Goal: Task Accomplishment & Management: Manage account settings

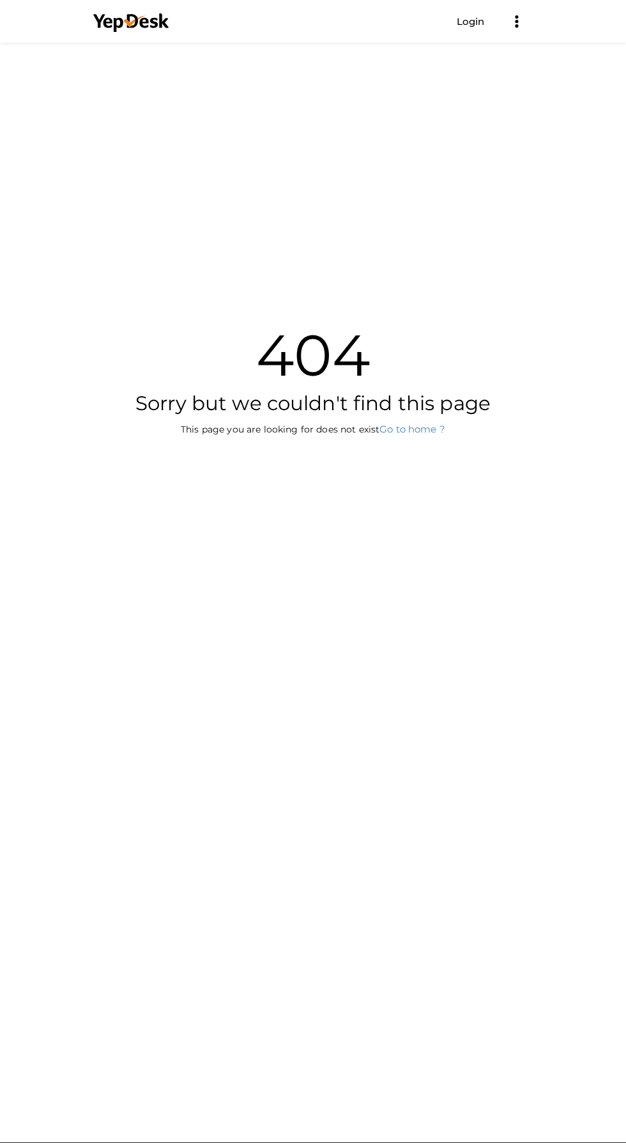
click at [468, 26] on link "Login" at bounding box center [471, 21] width 28 height 12
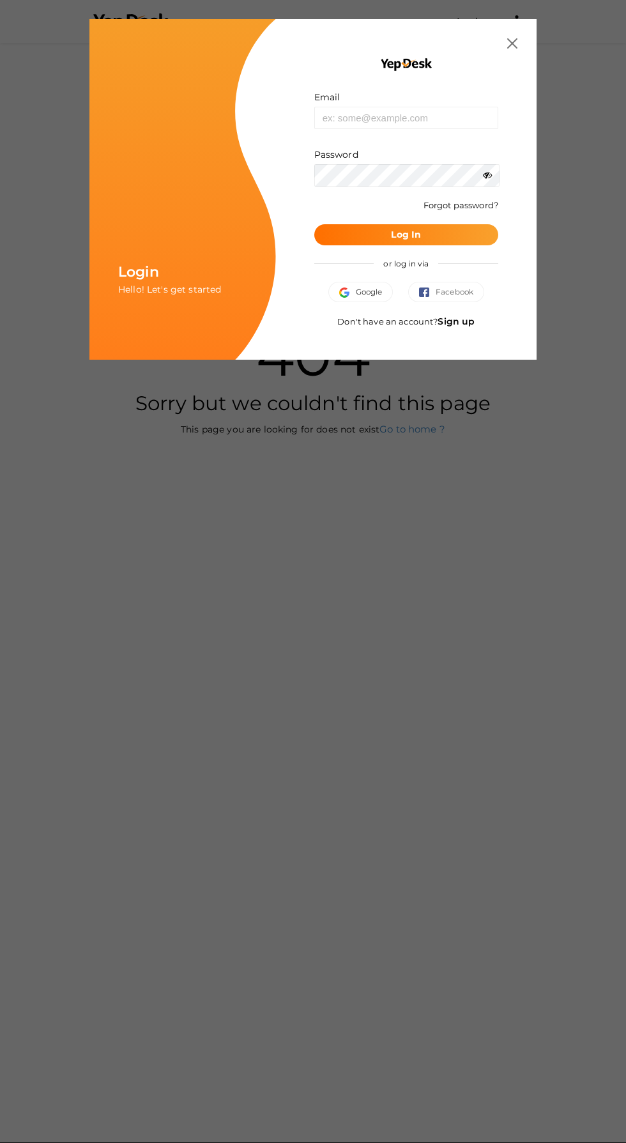
click at [339, 294] on img "button" at bounding box center [347, 292] width 17 height 10
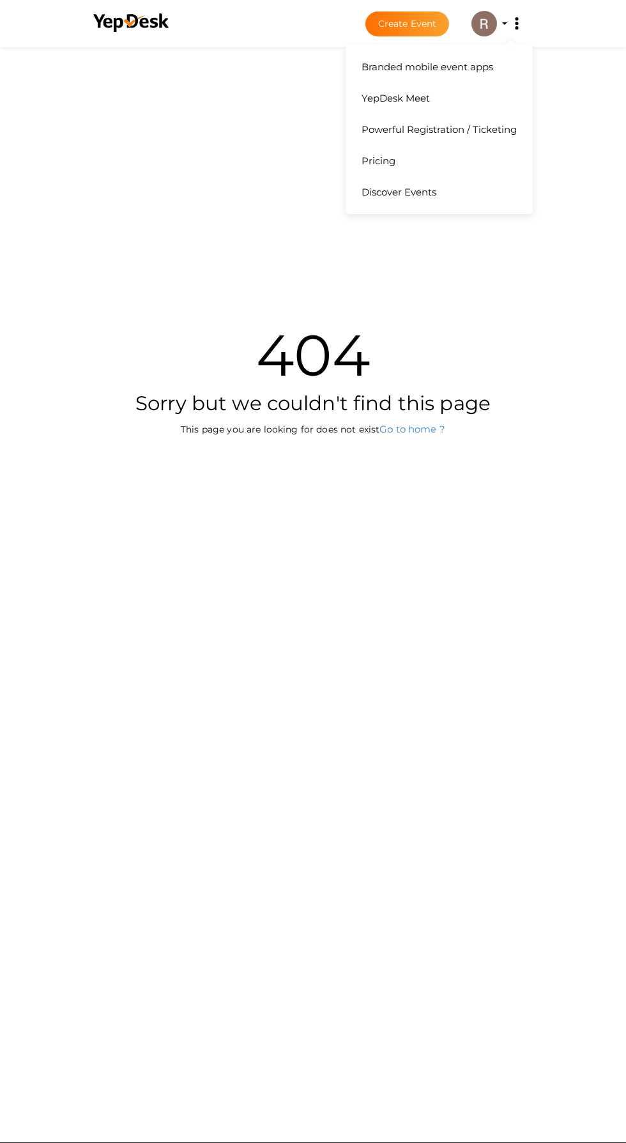
click at [504, 24] on button "Branded mobile event apps YepDesk Meet Powerful Registration / Ticketing Pricin…" at bounding box center [517, 23] width 32 height 27
click at [491, 23] on img at bounding box center [484, 24] width 26 height 26
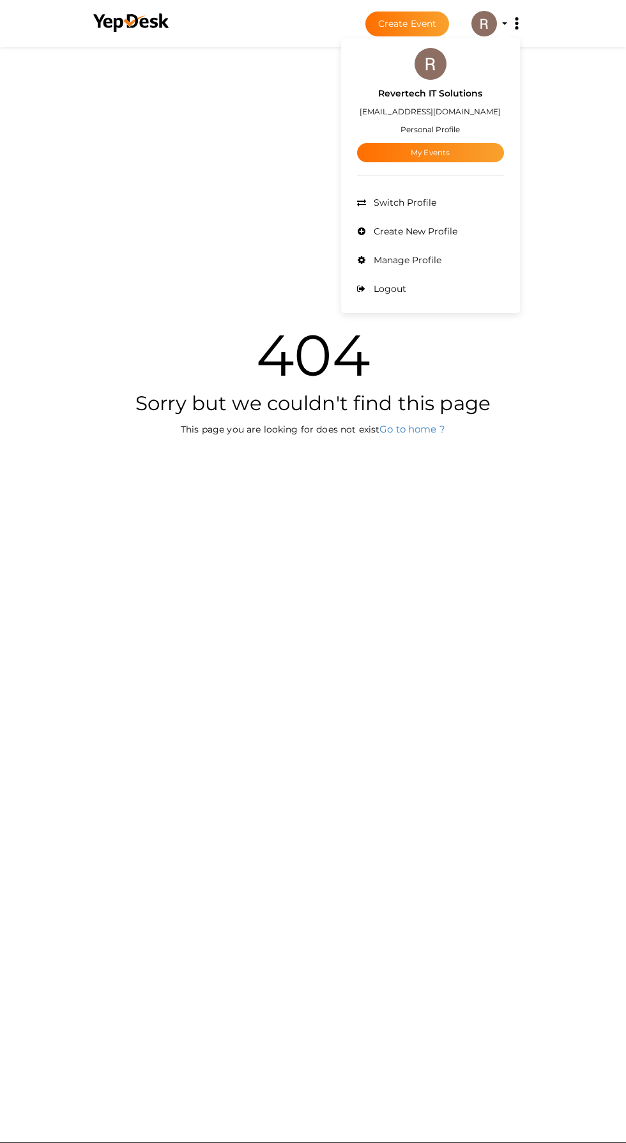
click at [433, 144] on link "My Events" at bounding box center [430, 152] width 147 height 19
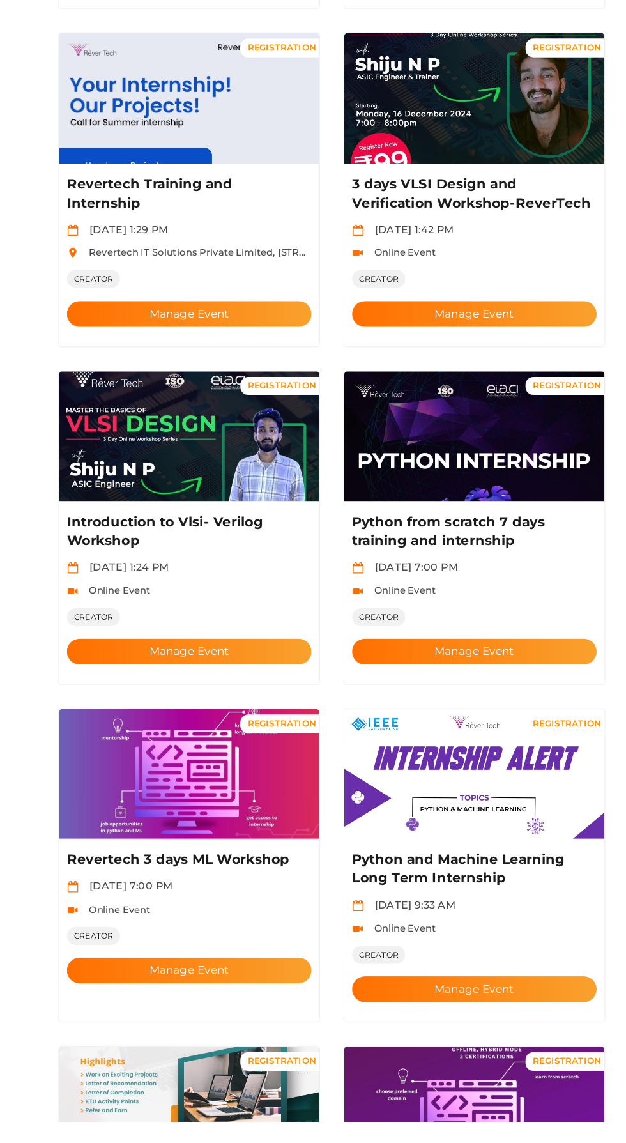
scroll to position [178, 0]
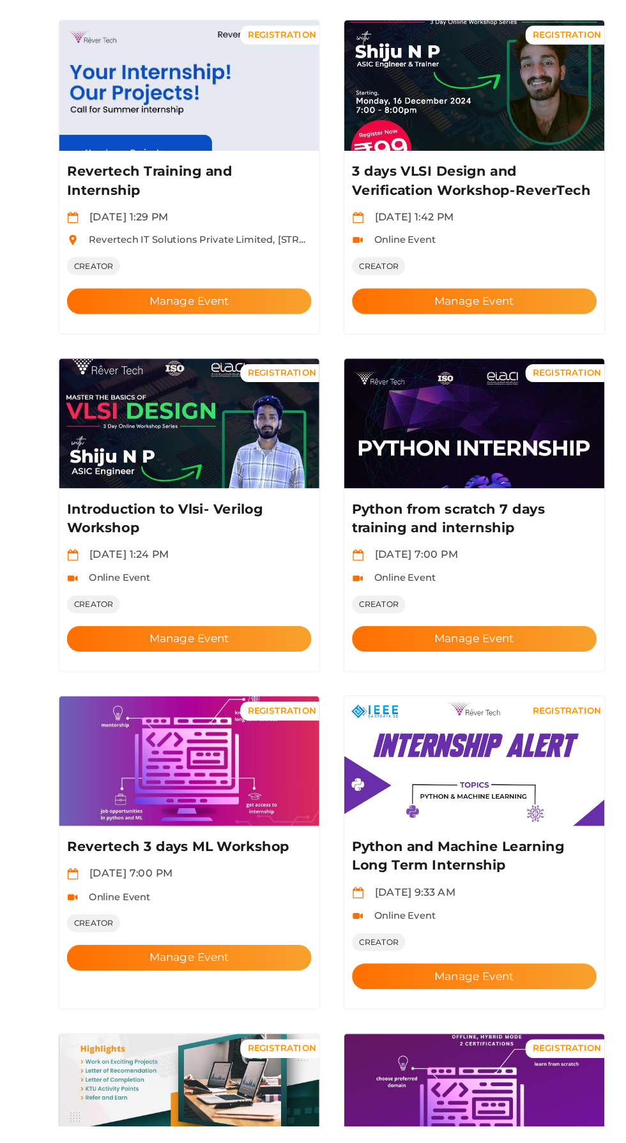
click at [192, 846] on img at bounding box center [196, 844] width 213 height 107
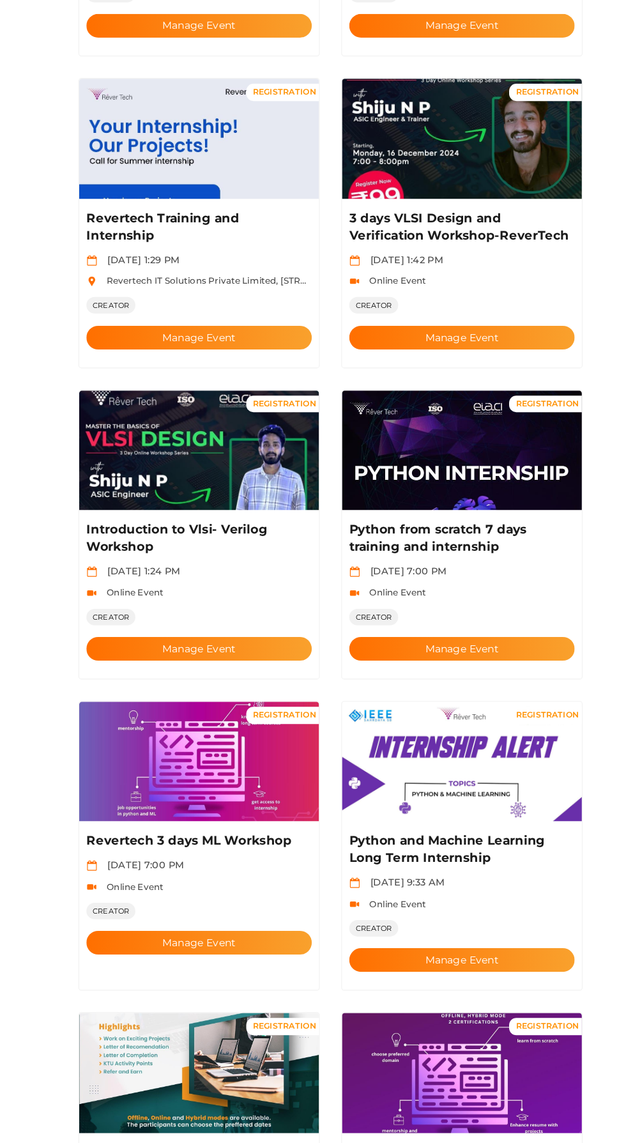
scroll to position [220, 0]
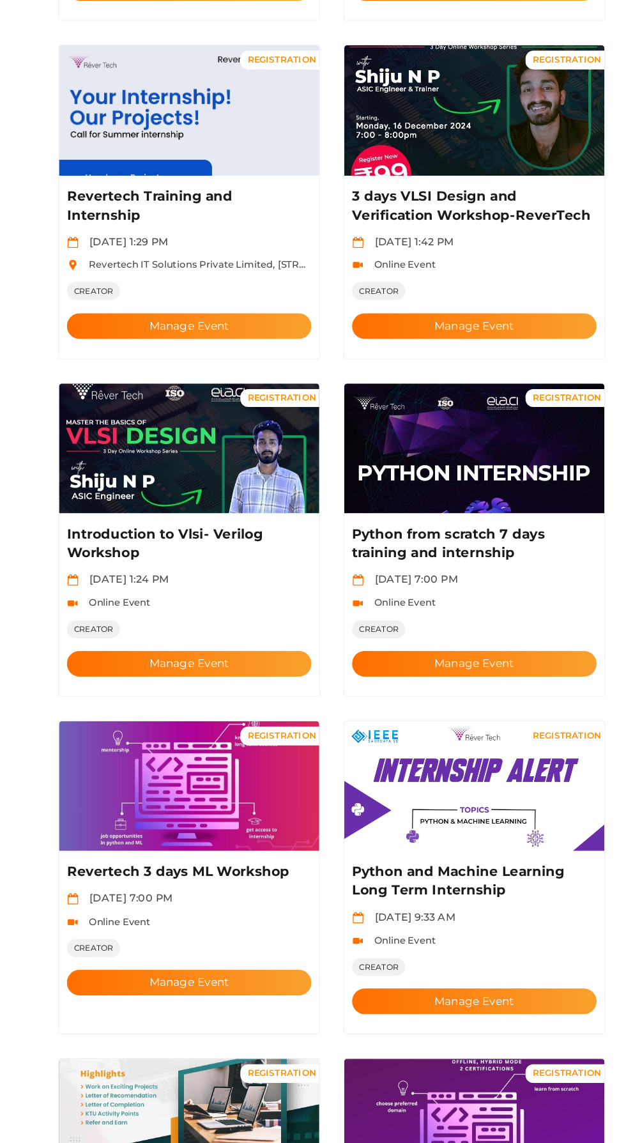
click at [218, 952] on button "Manage Event" at bounding box center [196, 962] width 200 height 21
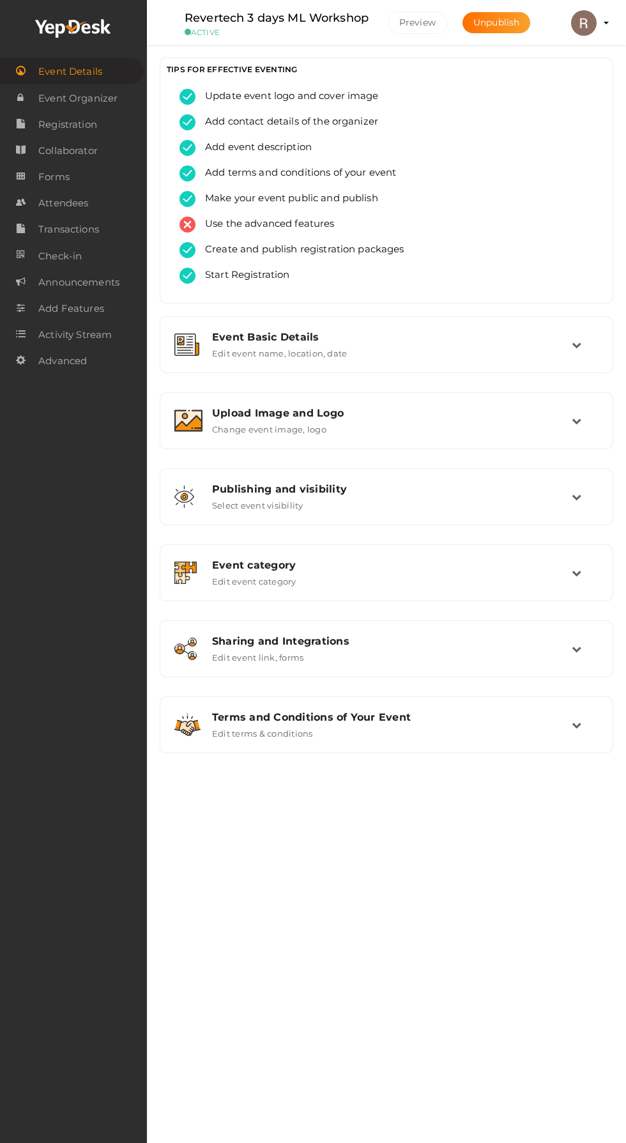
click at [366, 335] on div "Event Basic Details" at bounding box center [392, 337] width 360 height 12
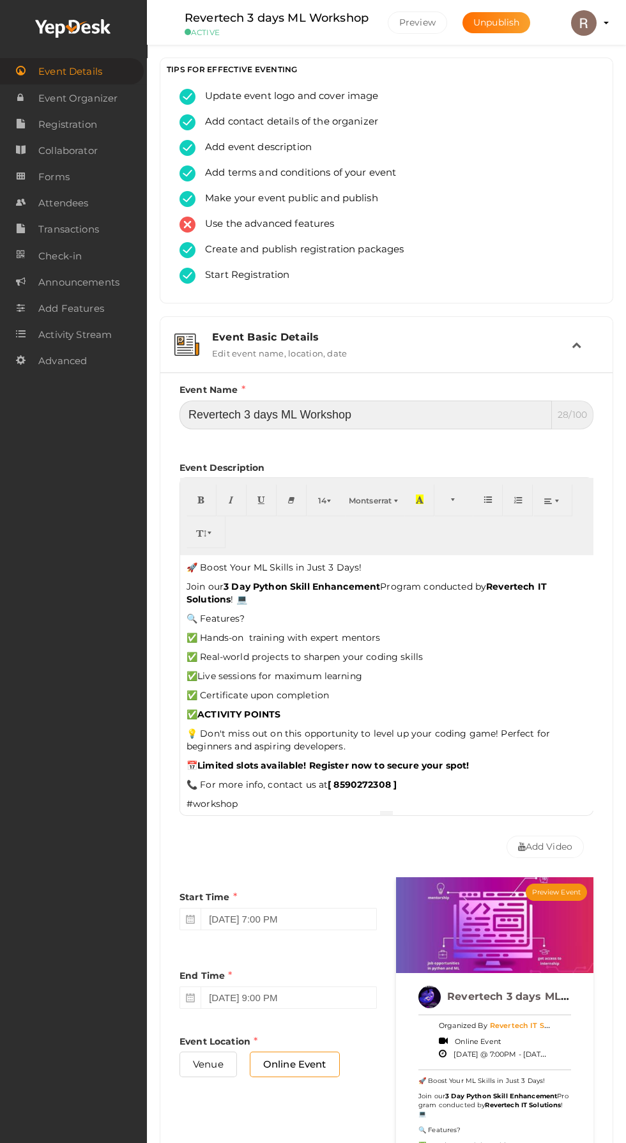
click at [261, 416] on input "Revertech 3 days ML Workshop" at bounding box center [365, 414] width 372 height 29
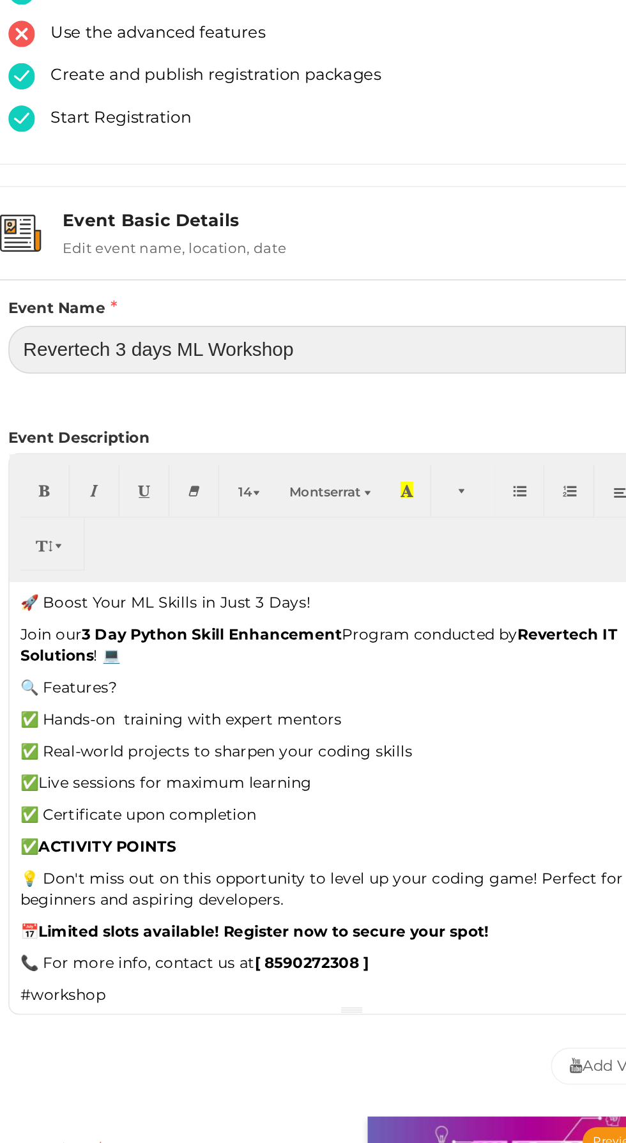
click at [377, 409] on input "Revertech 3 days ML Workshop" at bounding box center [365, 414] width 372 height 29
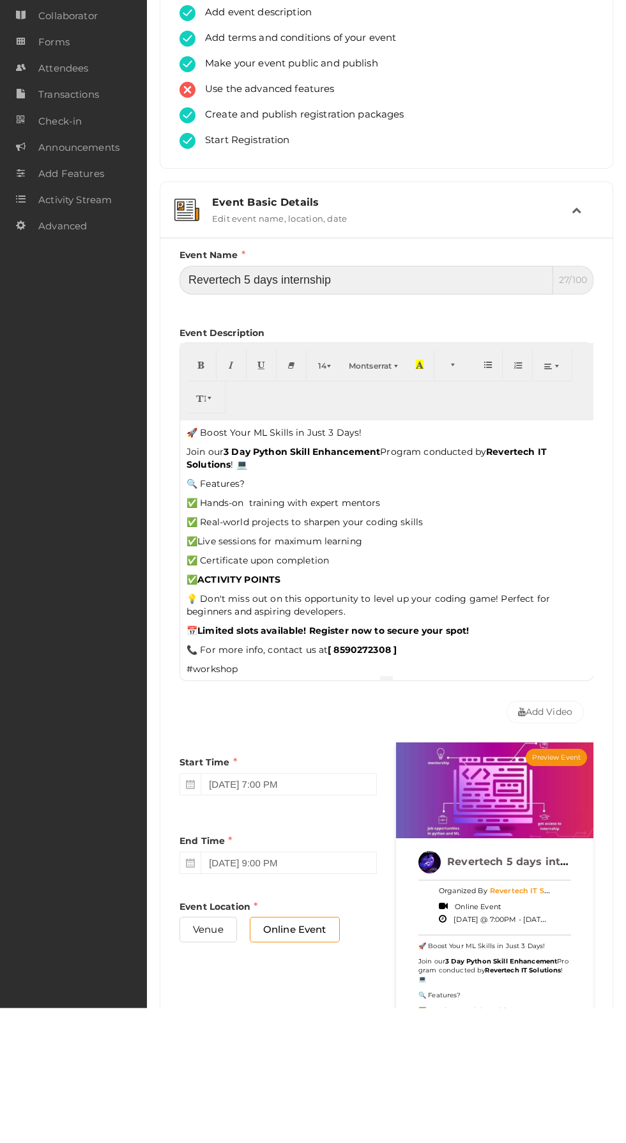
type input "Revertech 5 days internship"
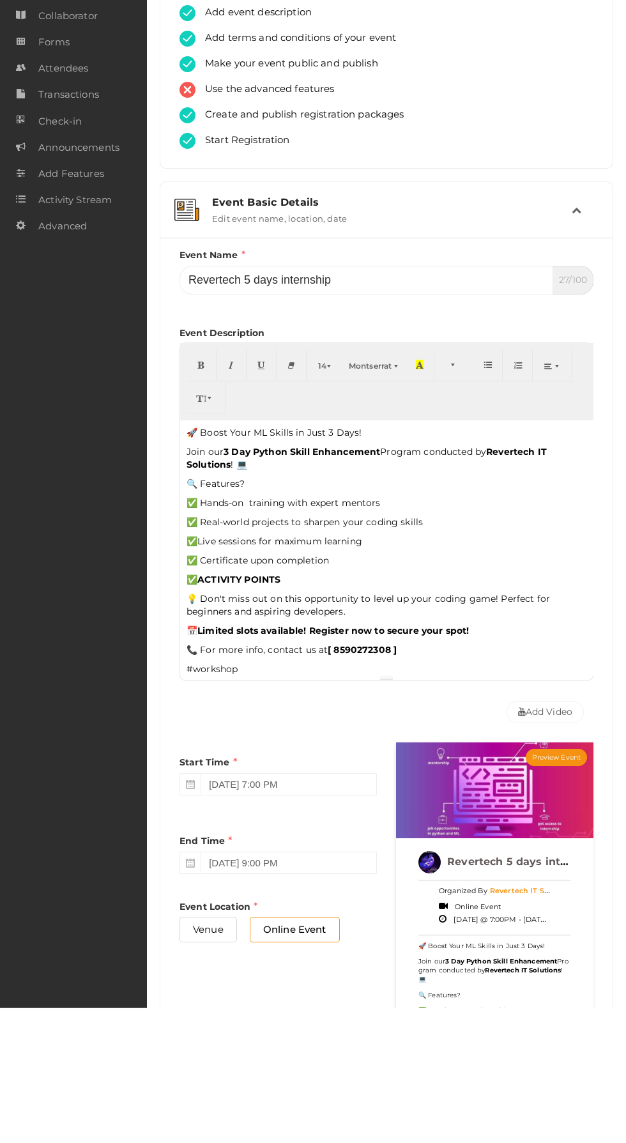
click at [79, 509] on div "Event Details Event Organizer RSVP Ticketing Registration Event Agenda Timeslot…" at bounding box center [73, 571] width 147 height 1143
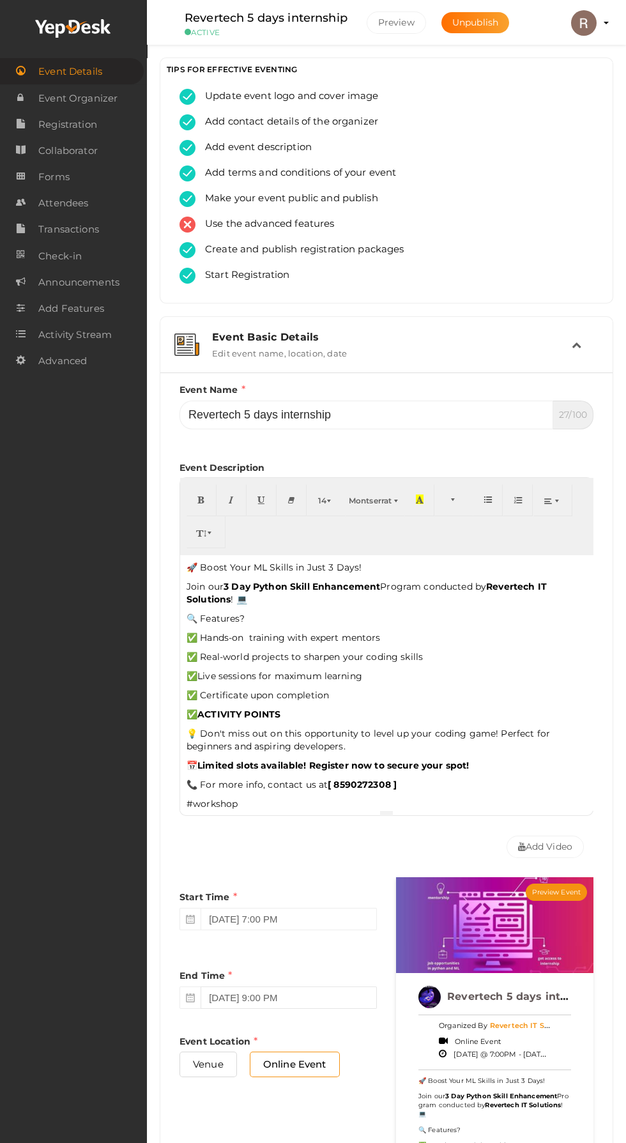
click at [305, 997] on input "December 25, 2024 9:00 PM" at bounding box center [289, 997] width 176 height 22
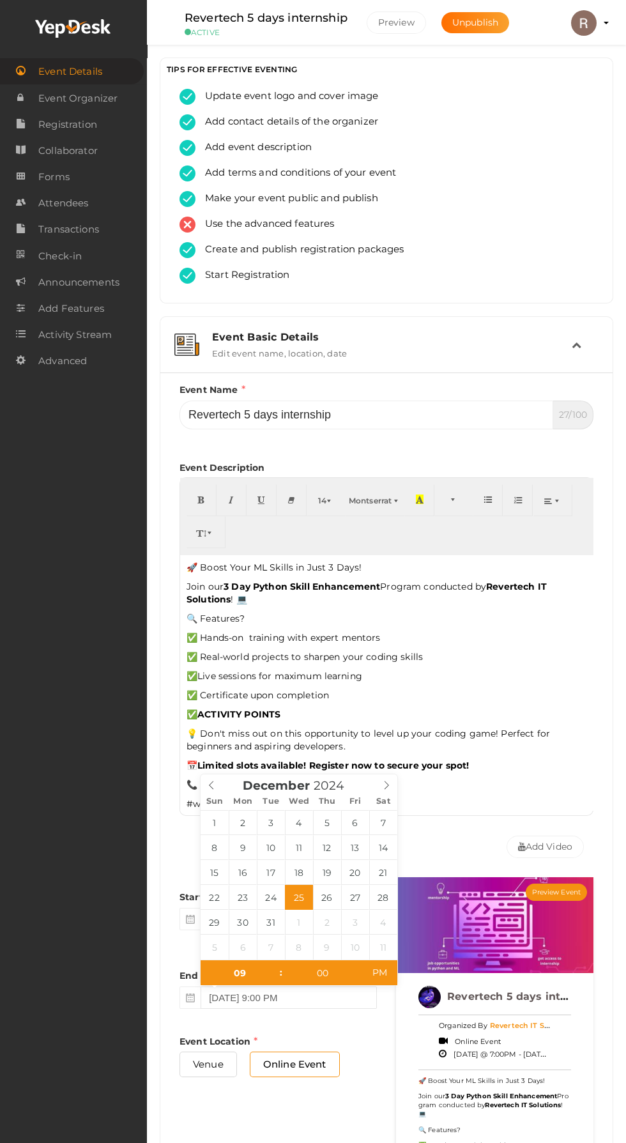
click at [372, 778] on div "December 2024" at bounding box center [299, 783] width 148 height 18
click at [293, 784] on span "December" at bounding box center [276, 786] width 67 height 12
click at [336, 785] on input "2024" at bounding box center [335, 785] width 50 height 15
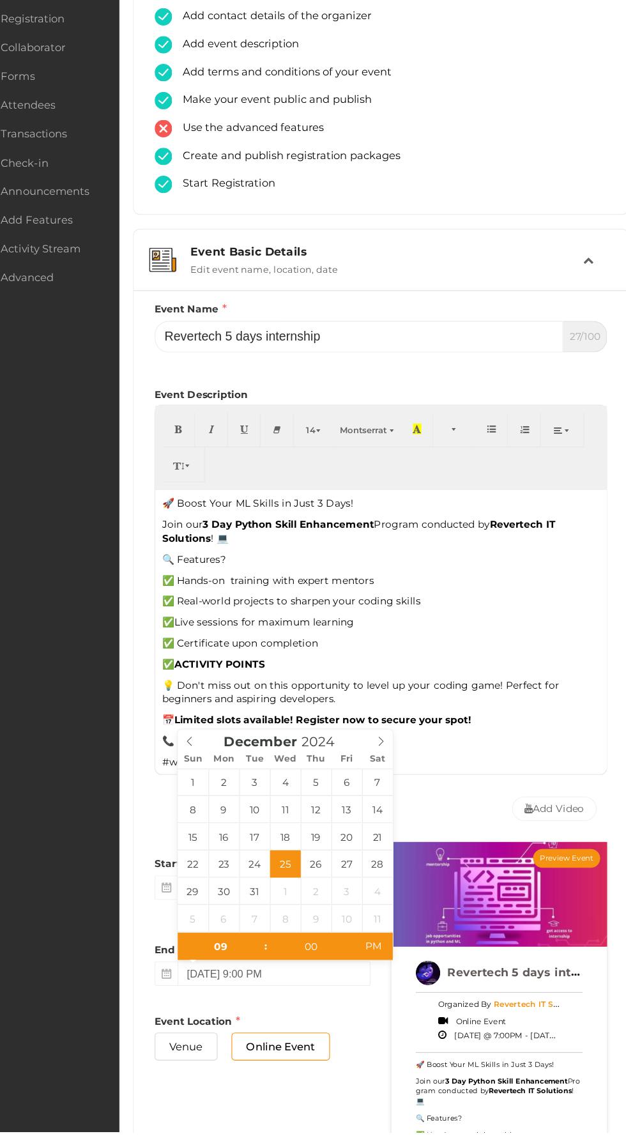
scroll to position [1, 0]
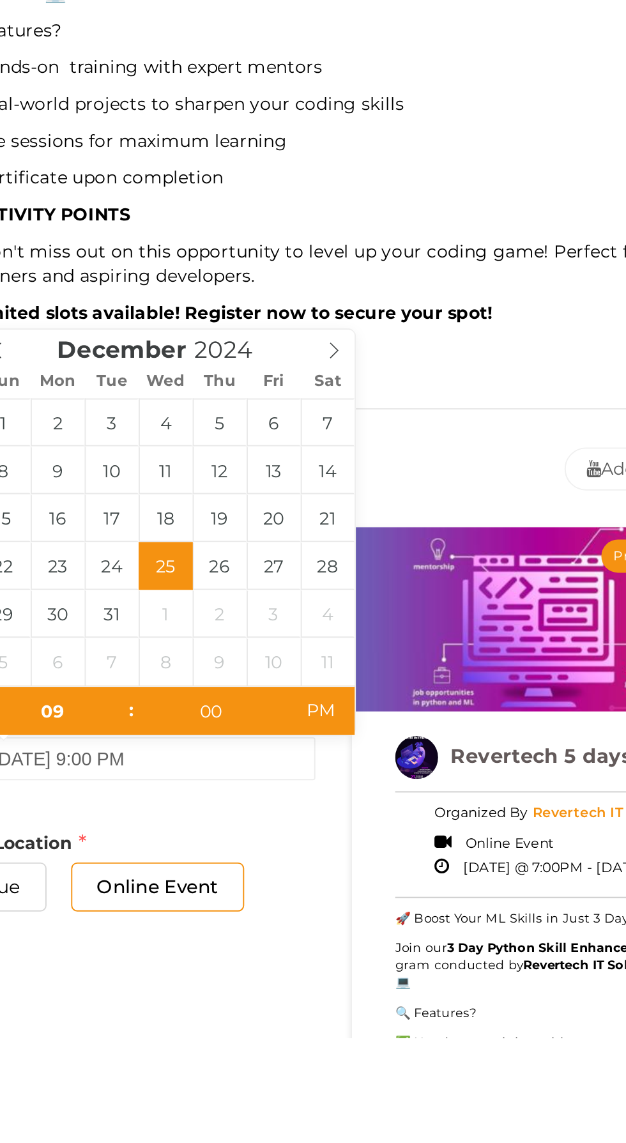
click at [349, 782] on input "2024" at bounding box center [335, 784] width 50 height 15
click at [357, 778] on span at bounding box center [355, 781] width 9 height 8
type input "2025"
click at [285, 784] on span "December" at bounding box center [276, 785] width 67 height 12
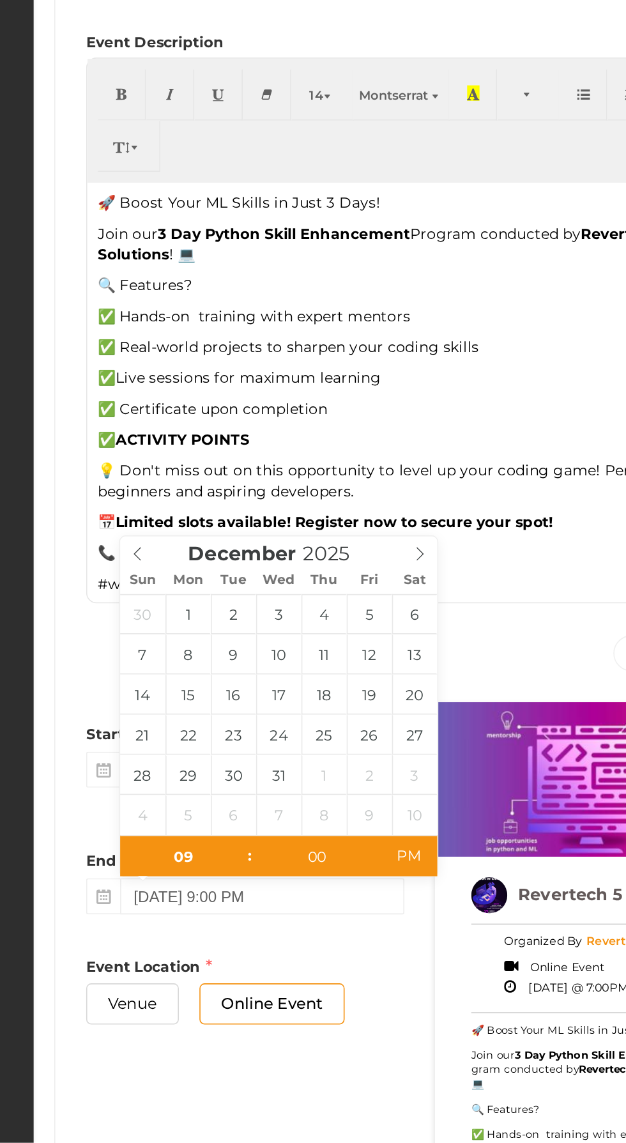
scroll to position [8, 0]
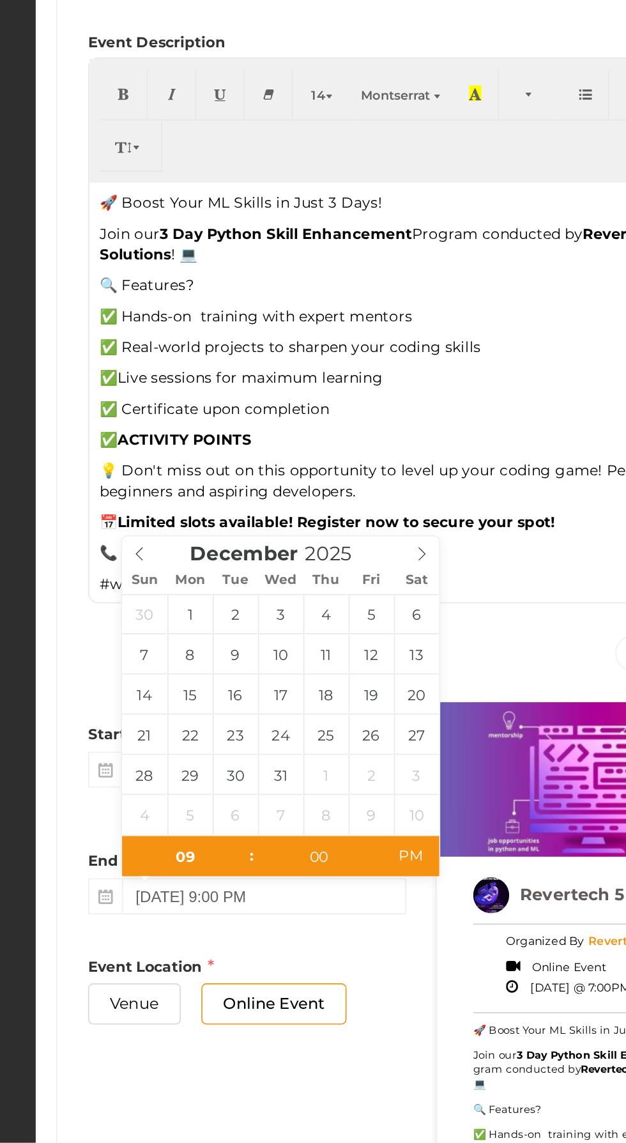
click at [218, 768] on span at bounding box center [212, 775] width 22 height 18
click at [217, 766] on span at bounding box center [212, 775] width 22 height 18
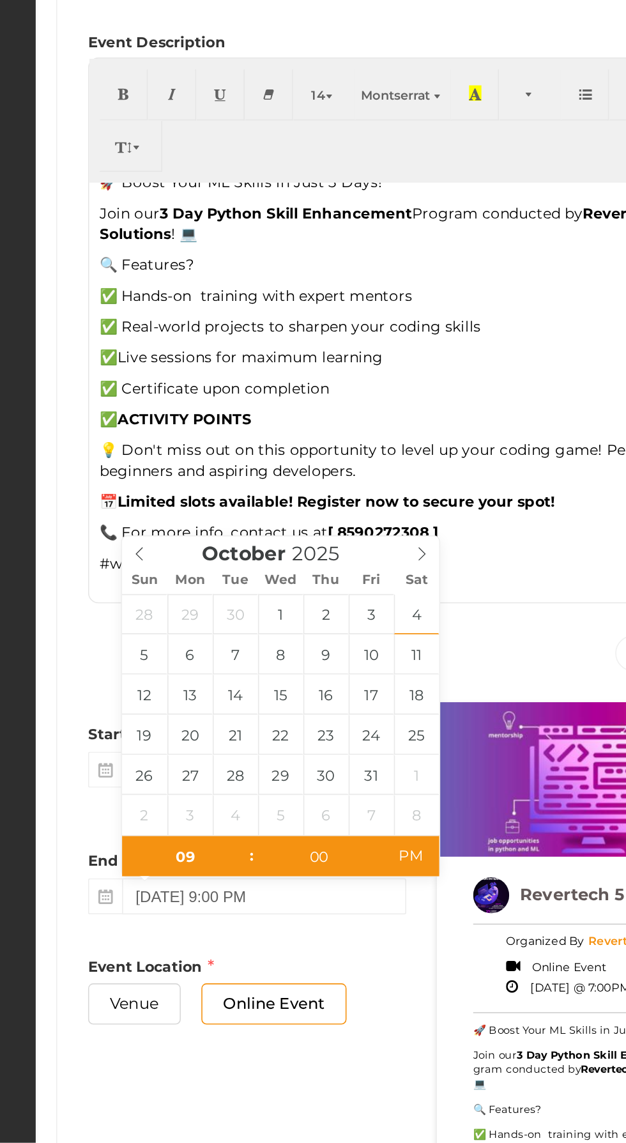
type input "October 4, 2025 9:00 PM"
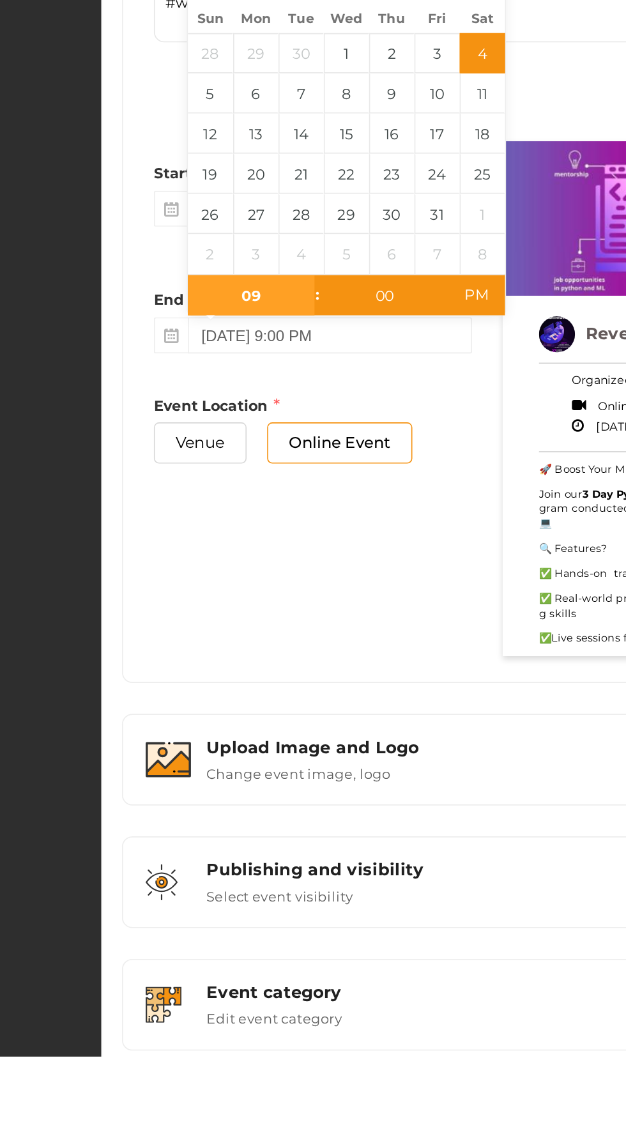
scroll to position [302, 0]
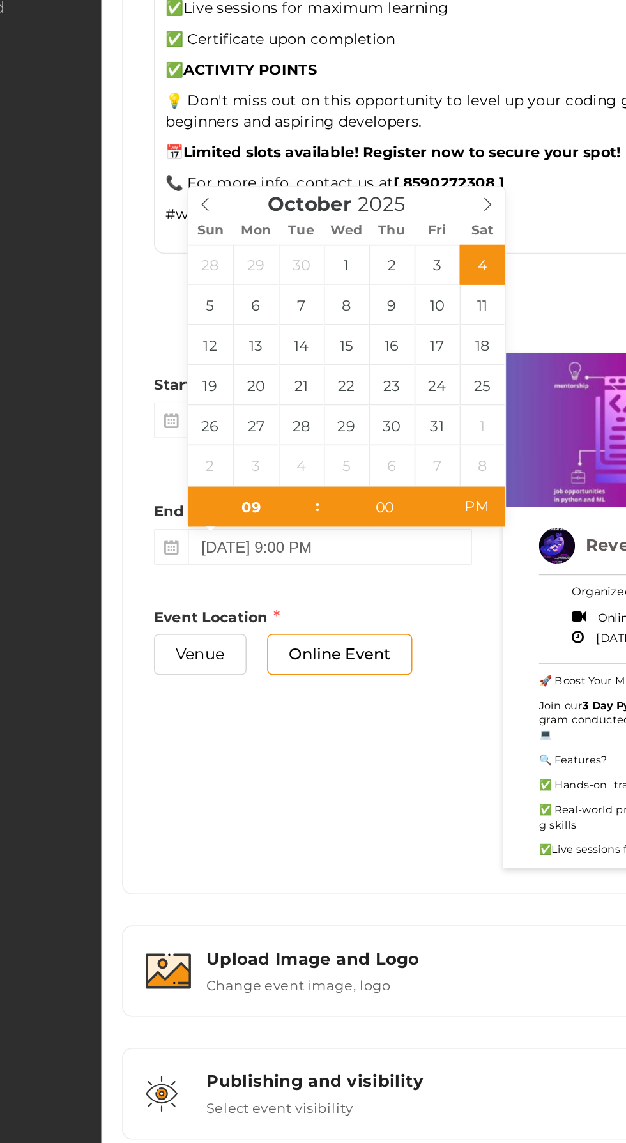
click at [137, 592] on div "Event Details Event Organizer RSVP Ticketing Registration Event Agenda Timeslot…" at bounding box center [73, 571] width 147 height 1143
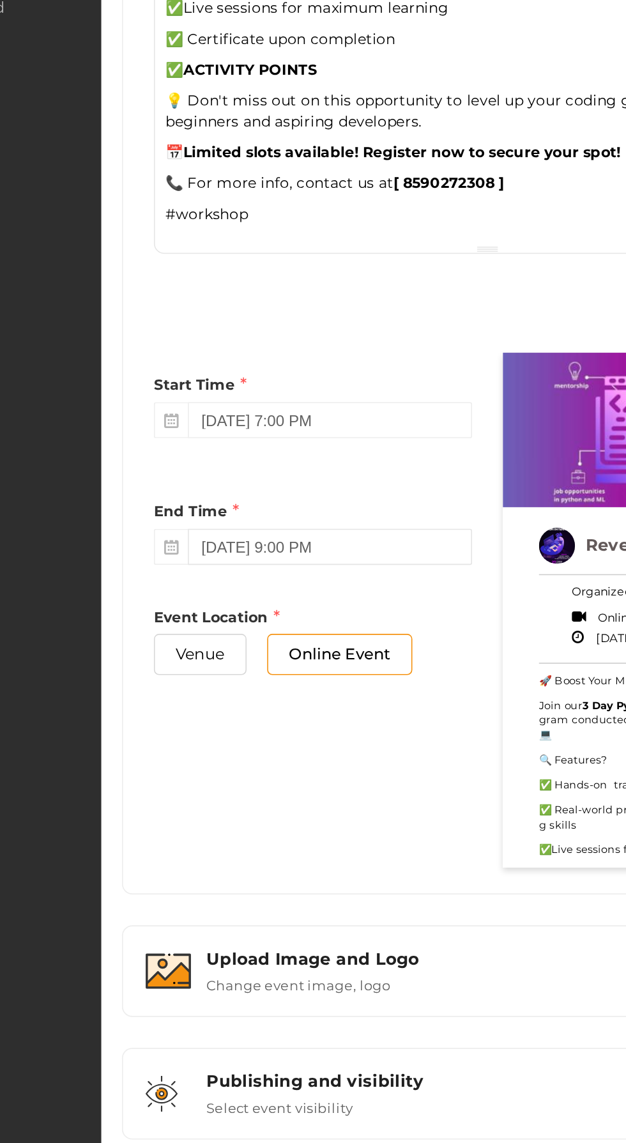
click at [341, 694] on input "October 4, 2025 9:00 PM" at bounding box center [289, 695] width 176 height 22
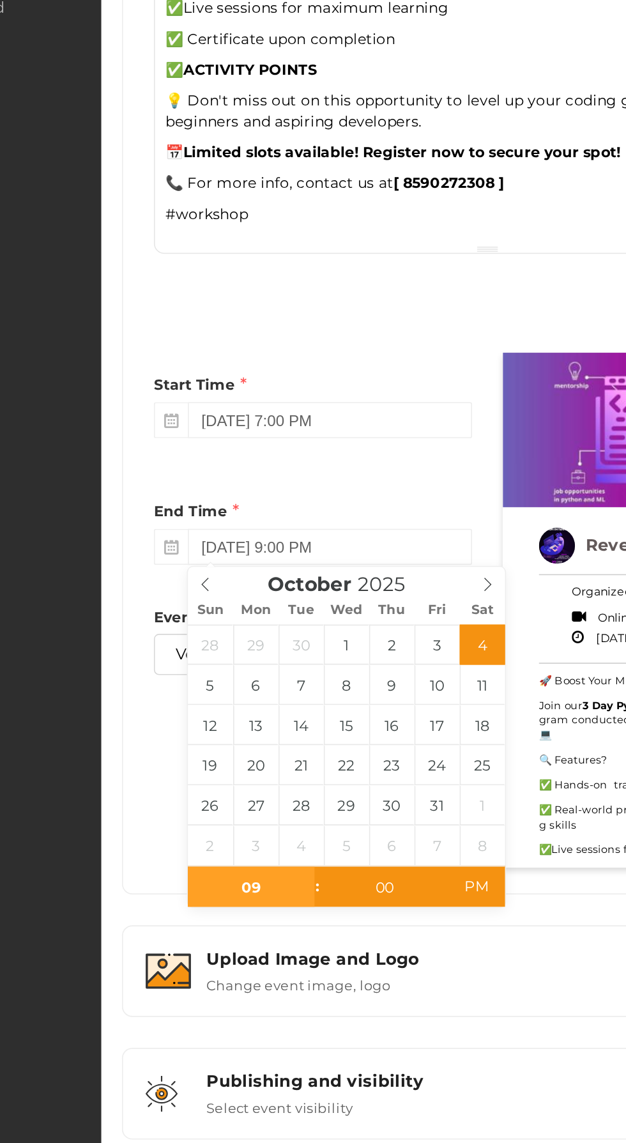
click at [240, 905] on input "09" at bounding box center [240, 907] width 79 height 26
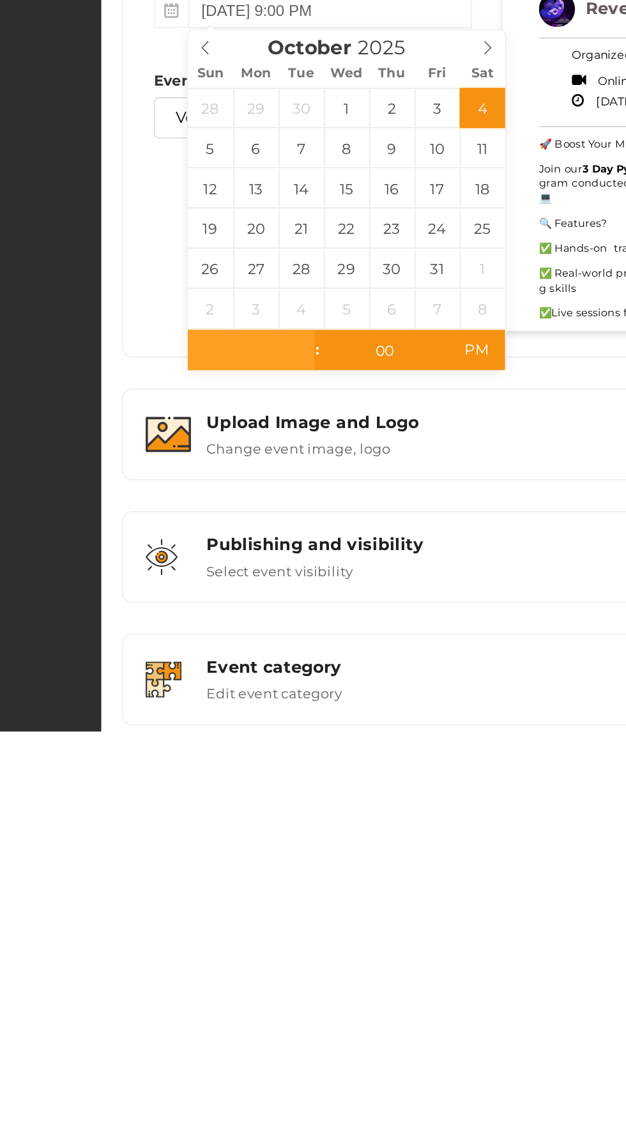
type input "2"
click at [146, 893] on div "Event Details Event Organizer RSVP Ticketing Registration Event Agenda Timeslot…" at bounding box center [73, 571] width 147 height 1143
type input "October 4, 2025 2:00 PM"
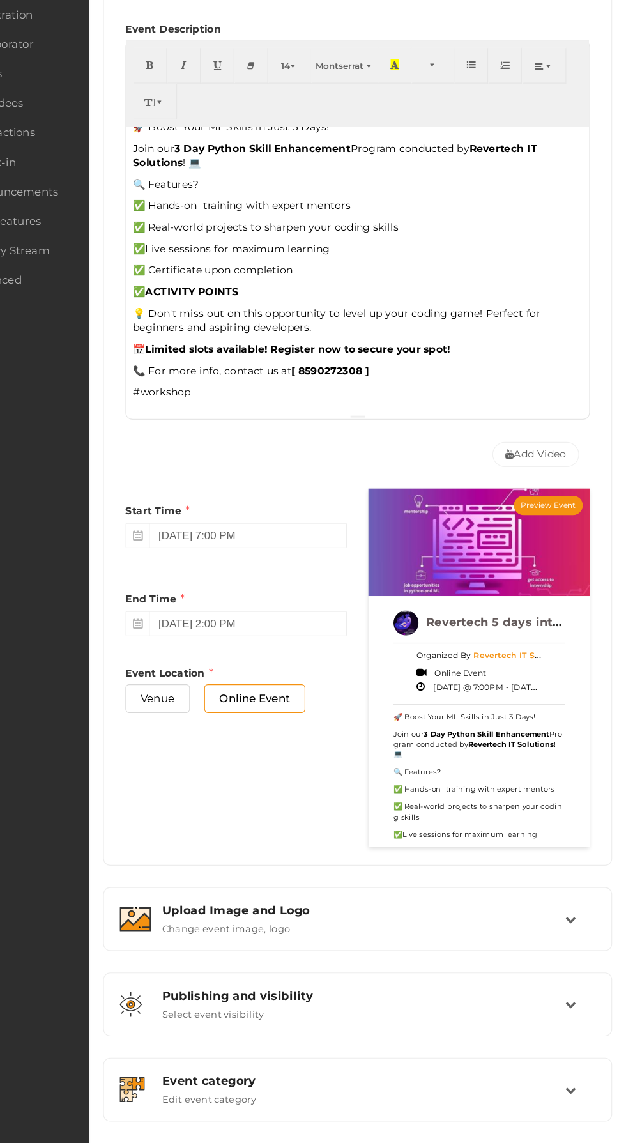
scroll to position [386, 0]
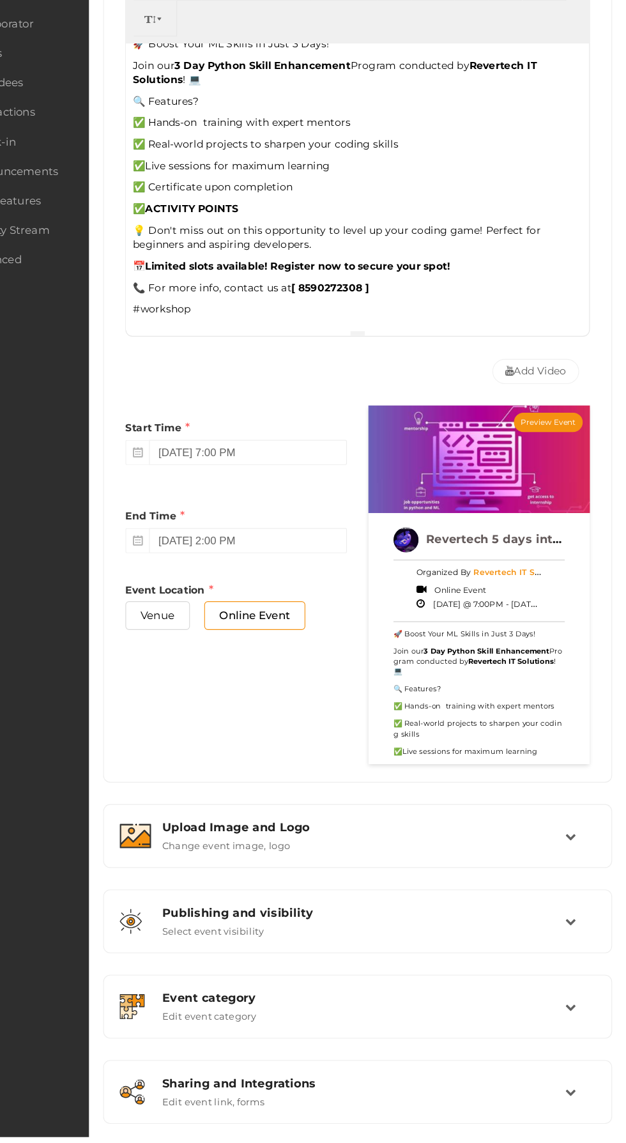
click at [544, 949] on div "Publishing and visibility Published UnPublished Select event visibility" at bounding box center [386, 950] width 369 height 27
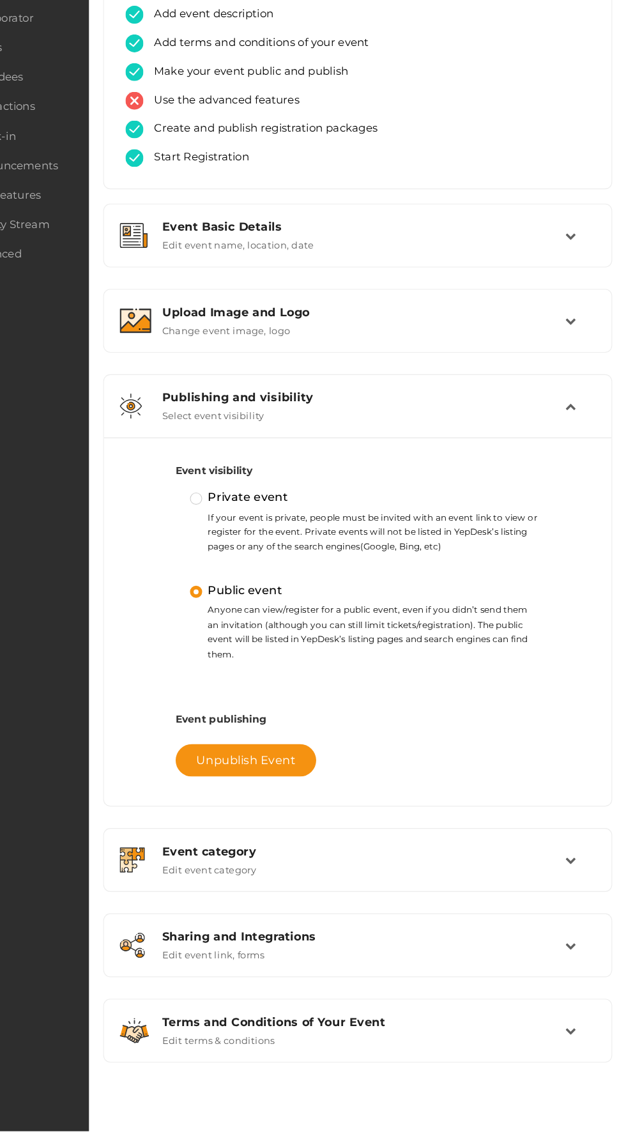
scroll to position [0, 0]
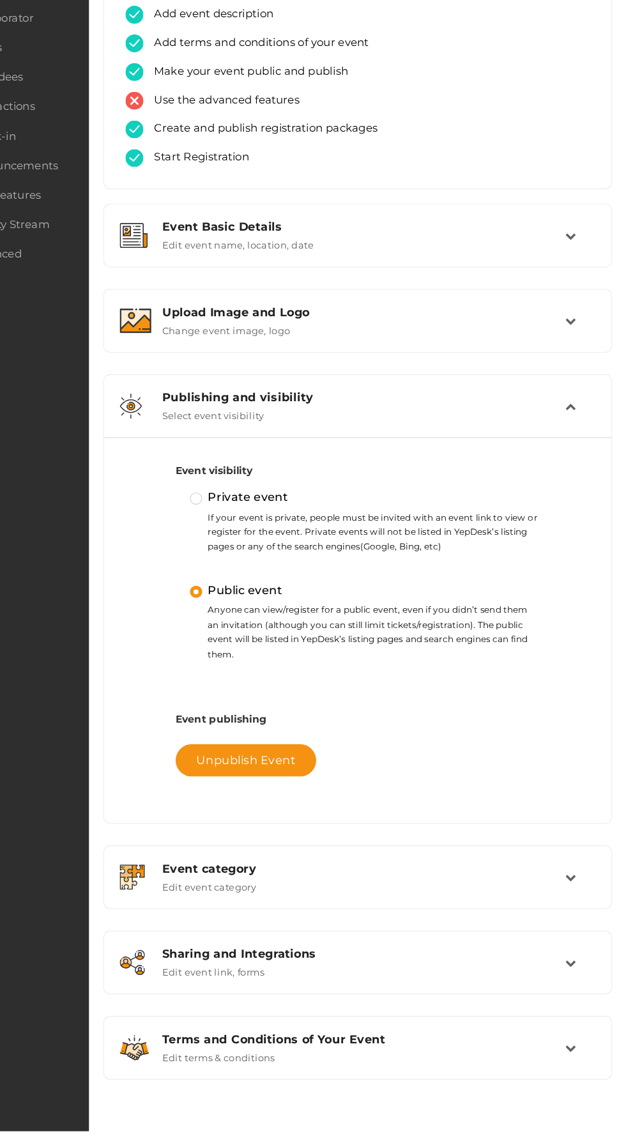
click at [501, 979] on div "Sharing and Integrations" at bounding box center [392, 985] width 360 height 12
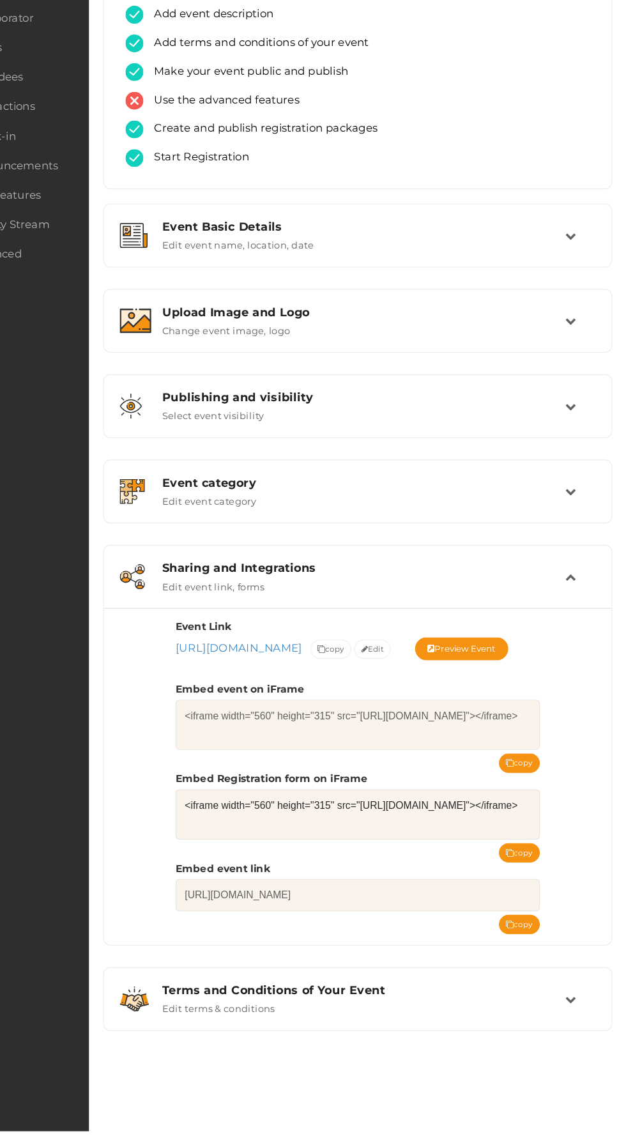
click at [358, 712] on icon at bounding box center [354, 713] width 7 height 7
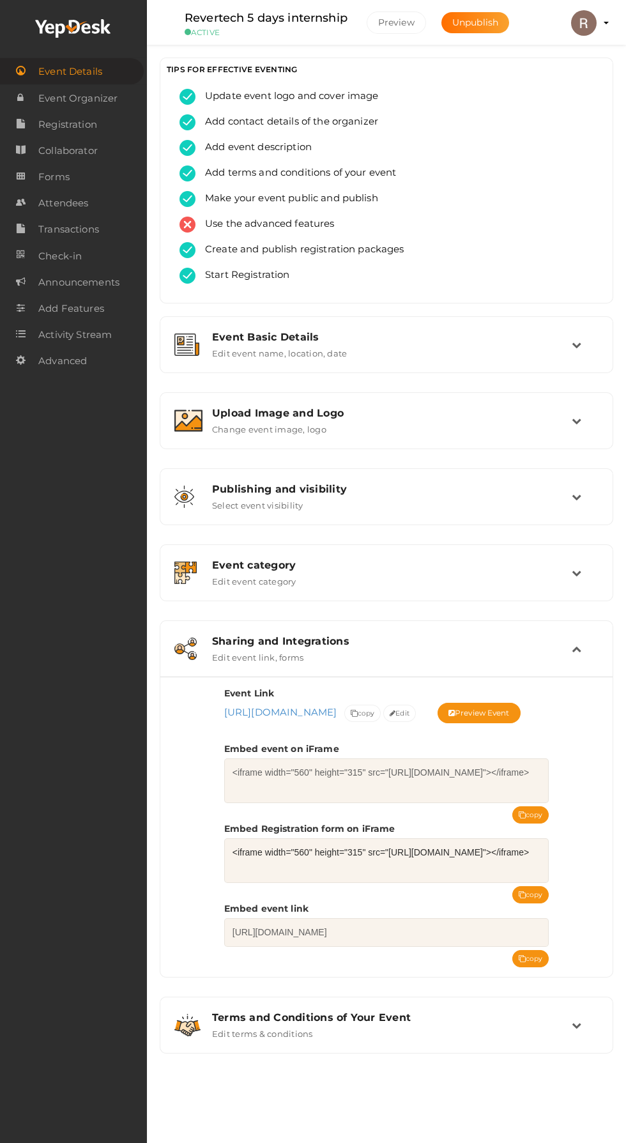
click at [53, 177] on span "Forms" at bounding box center [53, 177] width 31 height 26
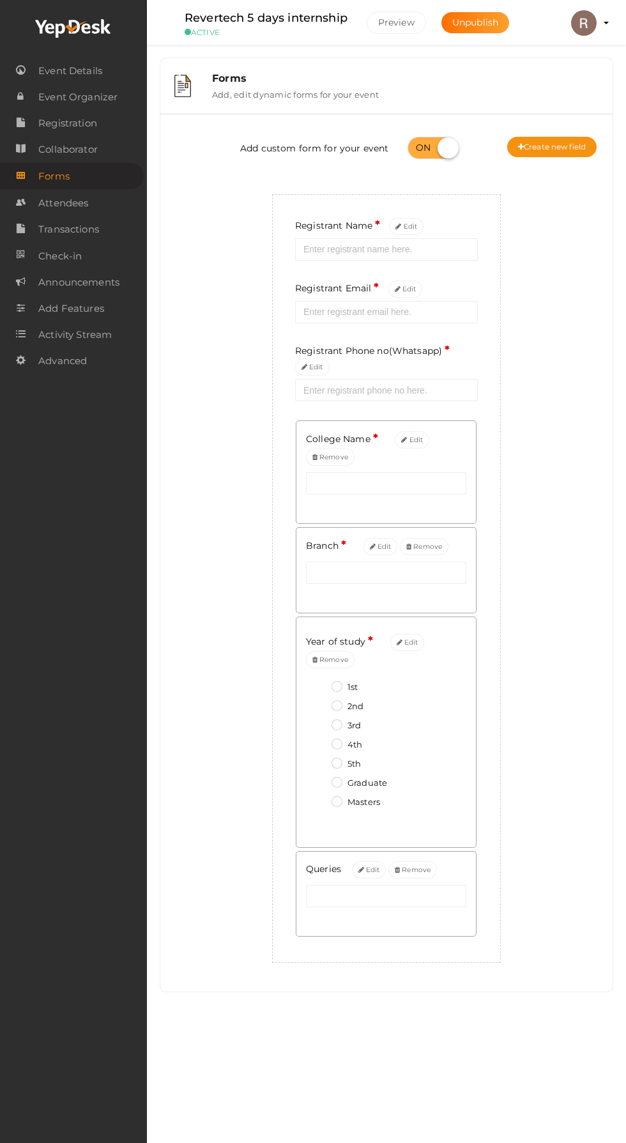
click at [81, 123] on span "Registration" at bounding box center [67, 123] width 59 height 26
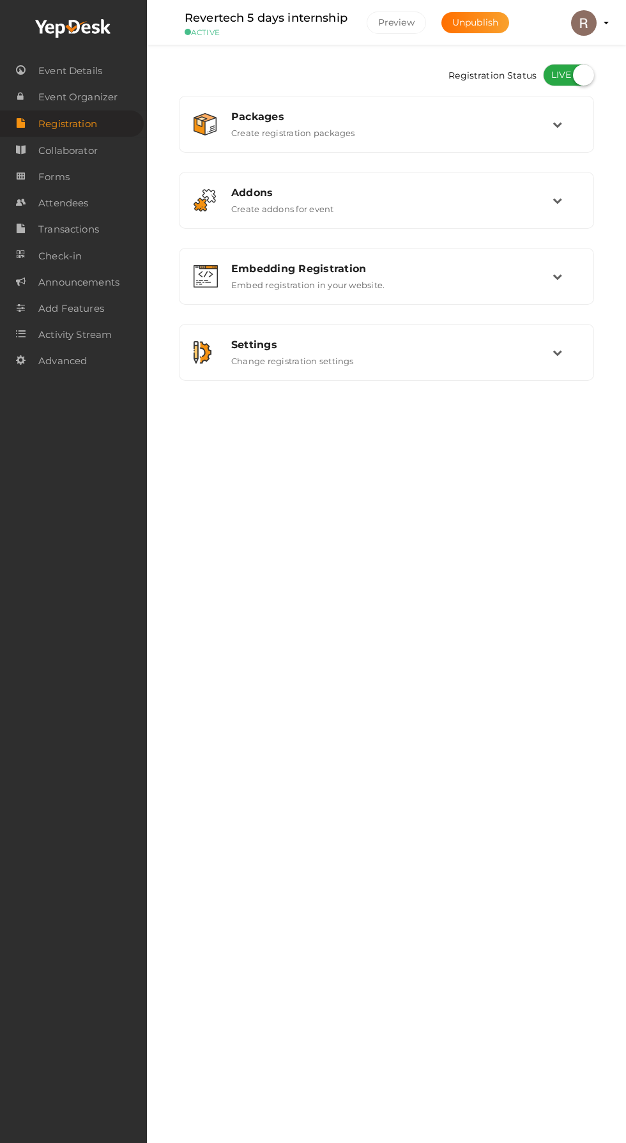
checkbox input "true"
click at [525, 123] on div "Packages Create registration packages" at bounding box center [387, 123] width 331 height 27
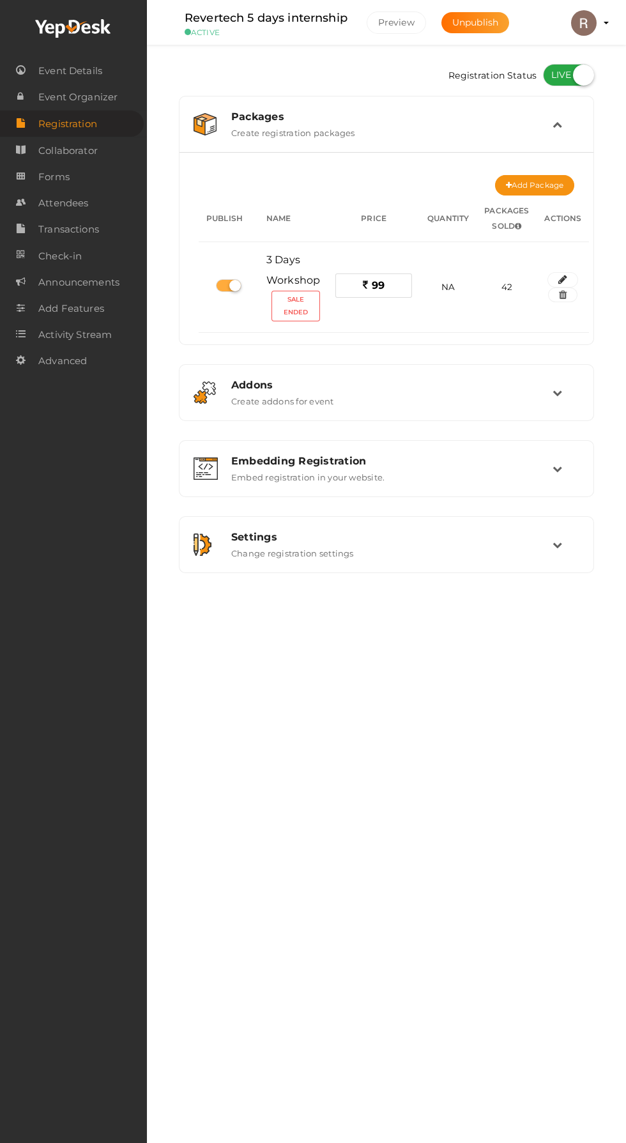
click at [561, 279] on icon "button" at bounding box center [562, 280] width 9 height 8
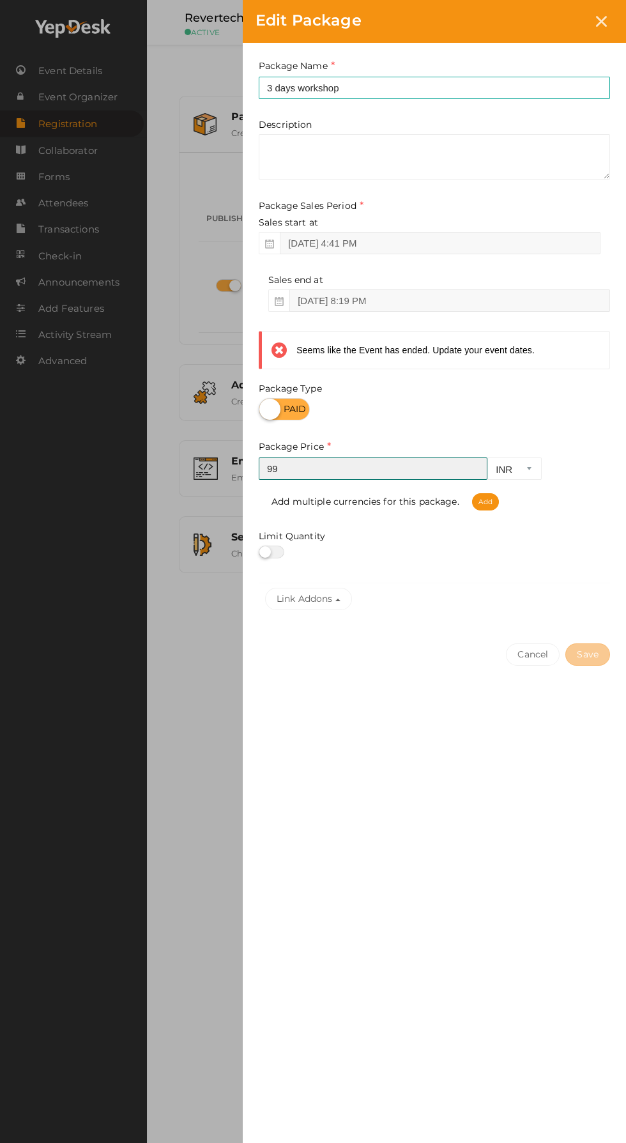
click at [413, 470] on input "99" at bounding box center [373, 468] width 229 height 22
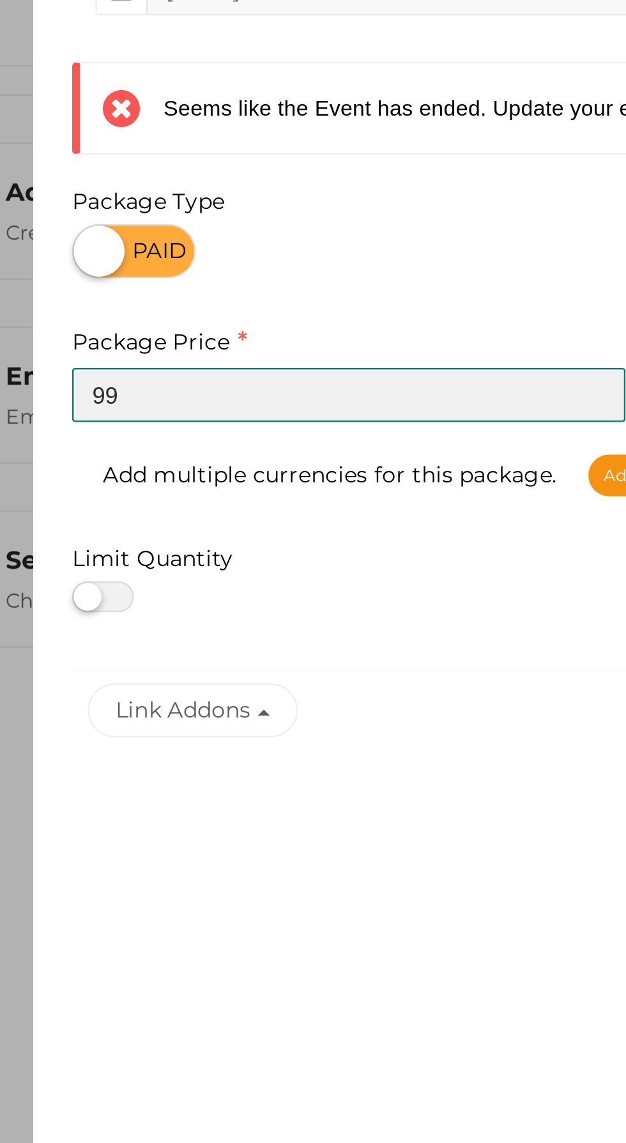
type input "9"
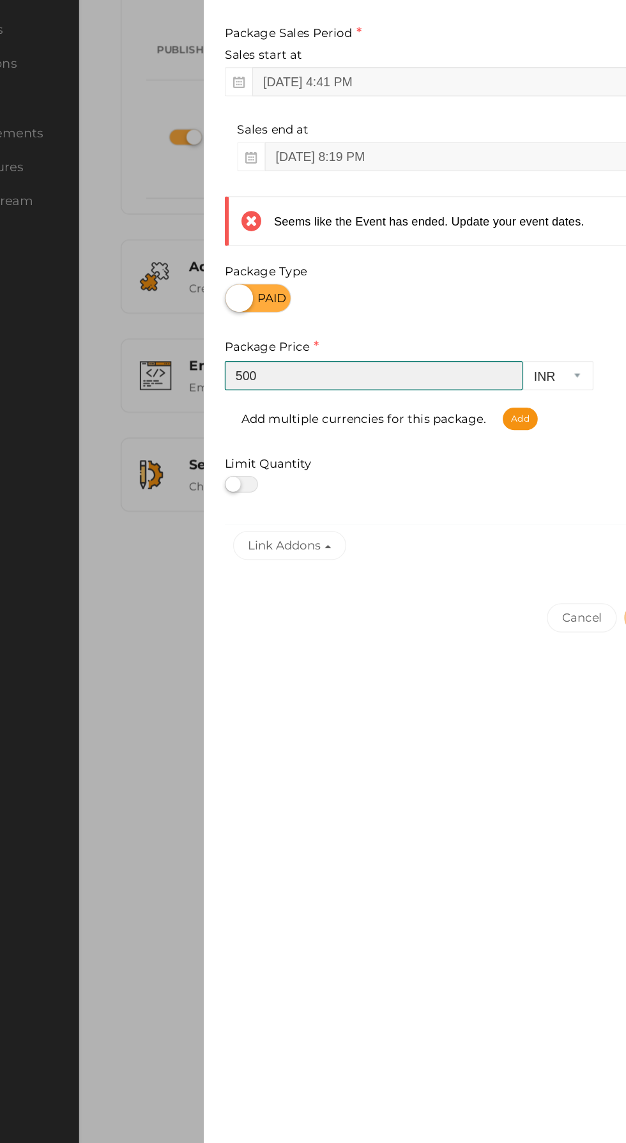
type input "500"
click at [269, 294] on span at bounding box center [278, 300] width 21 height 22
click at [275, 303] on icon at bounding box center [279, 301] width 9 height 9
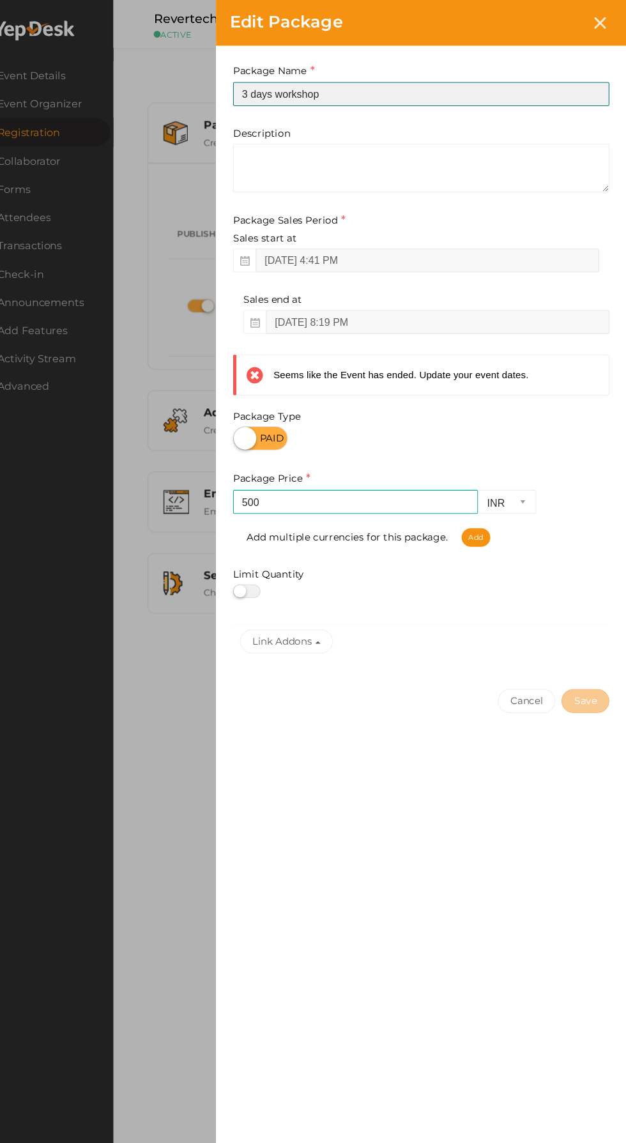
click at [449, 86] on input "3 days workshop" at bounding box center [434, 88] width 351 height 22
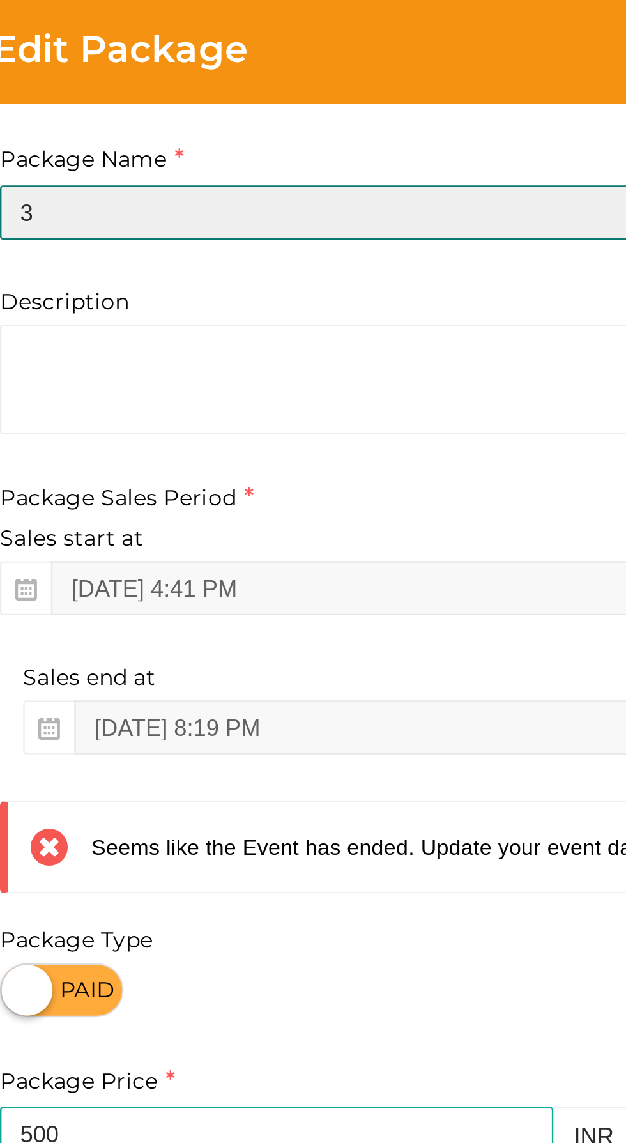
type input "3"
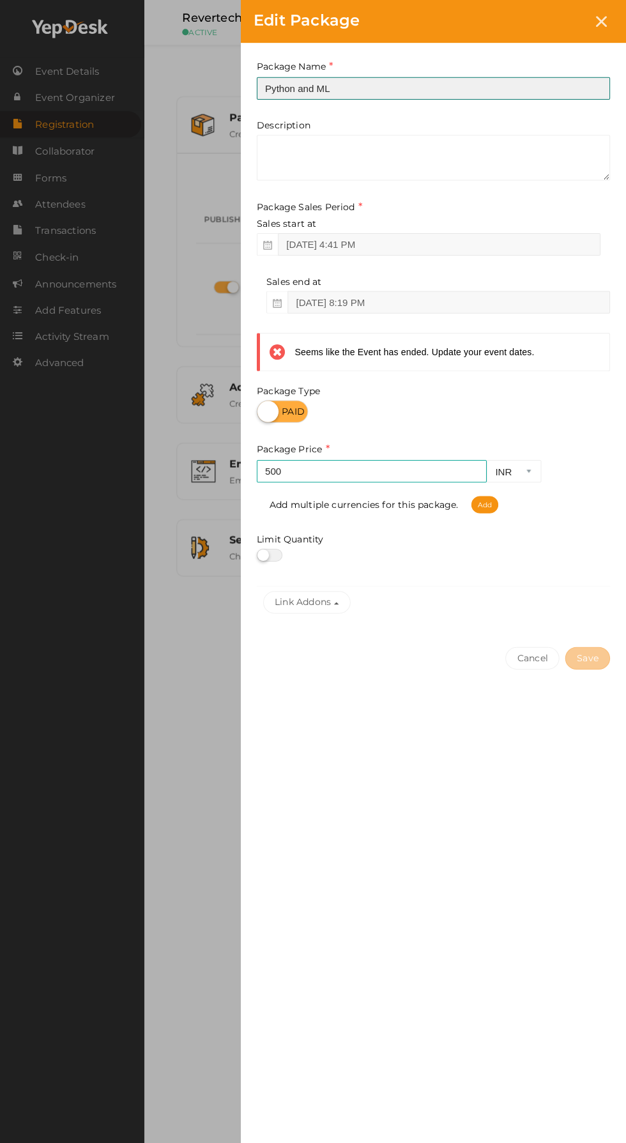
type input "Python and ML"
click at [537, 551] on div at bounding box center [434, 551] width 351 height 13
click at [120, 636] on div "Edit Package Package Name Python and ML This field is Required. Package Name al…" at bounding box center [313, 571] width 626 height 1143
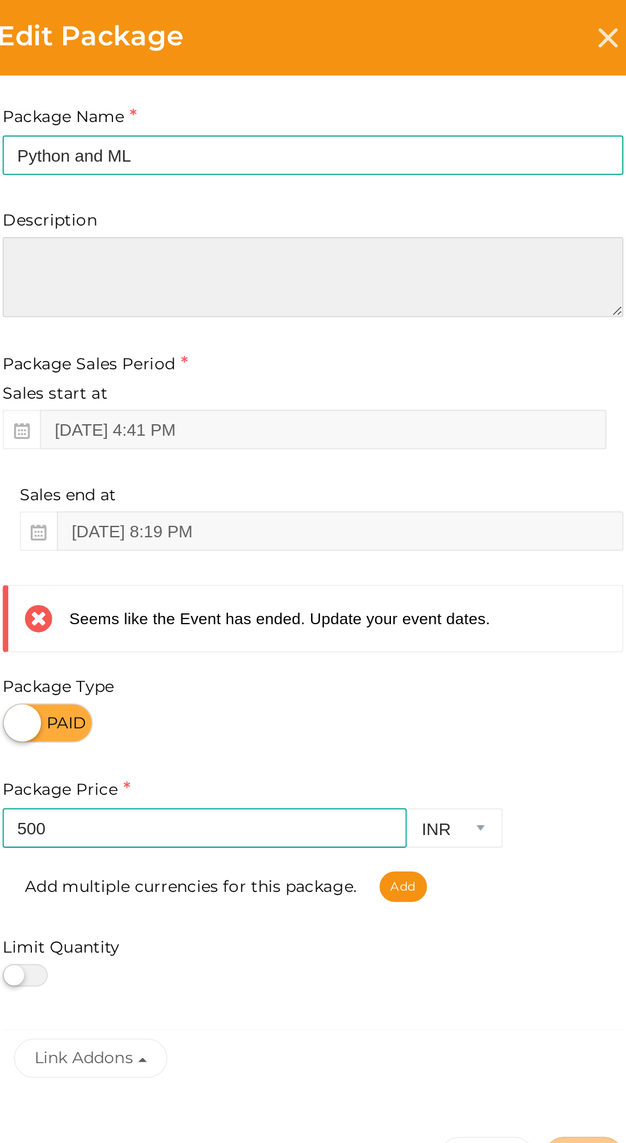
click at [412, 162] on textarea at bounding box center [434, 156] width 351 height 45
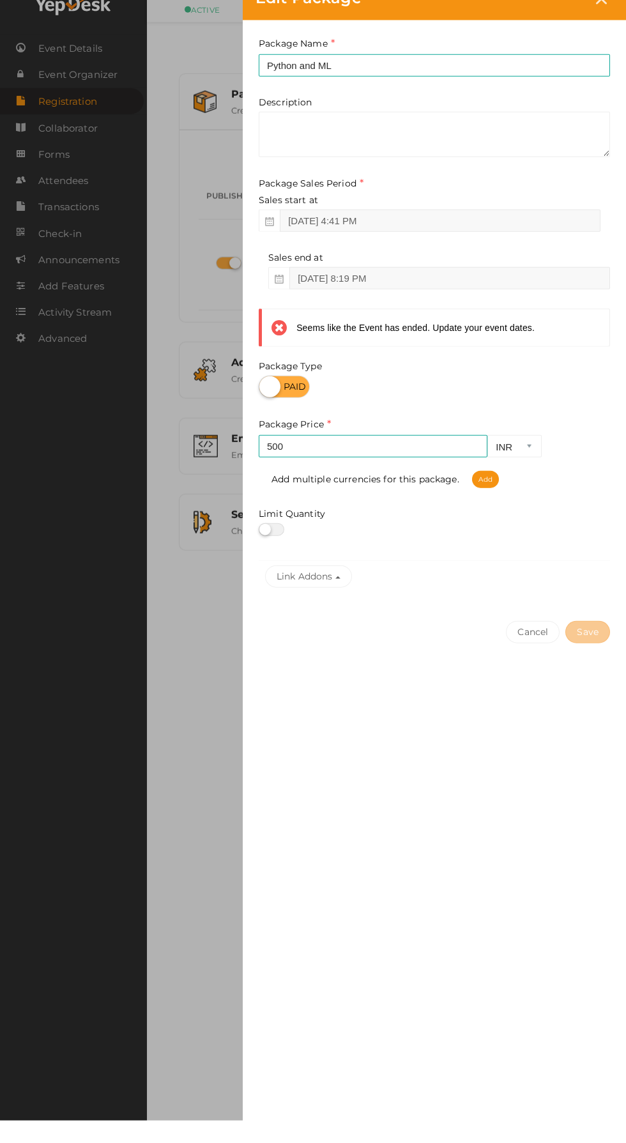
click at [402, 639] on div "Cancel Save" at bounding box center [434, 679] width 383 height 99
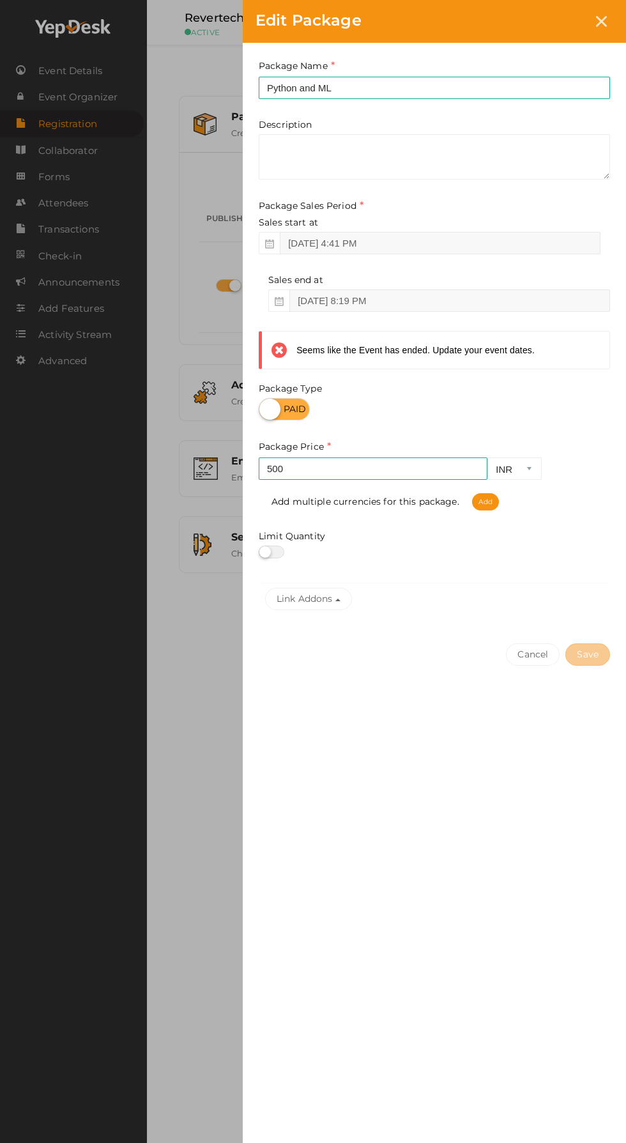
click at [169, 846] on div "Edit Package Package Name Python and ML This field is Required. Package Name al…" at bounding box center [313, 571] width 626 height 1143
click at [205, 685] on div "Edit Package Package Name Python and ML This field is Required. Package Name al…" at bounding box center [313, 571] width 626 height 1143
click at [601, 21] on icon at bounding box center [601, 21] width 11 height 11
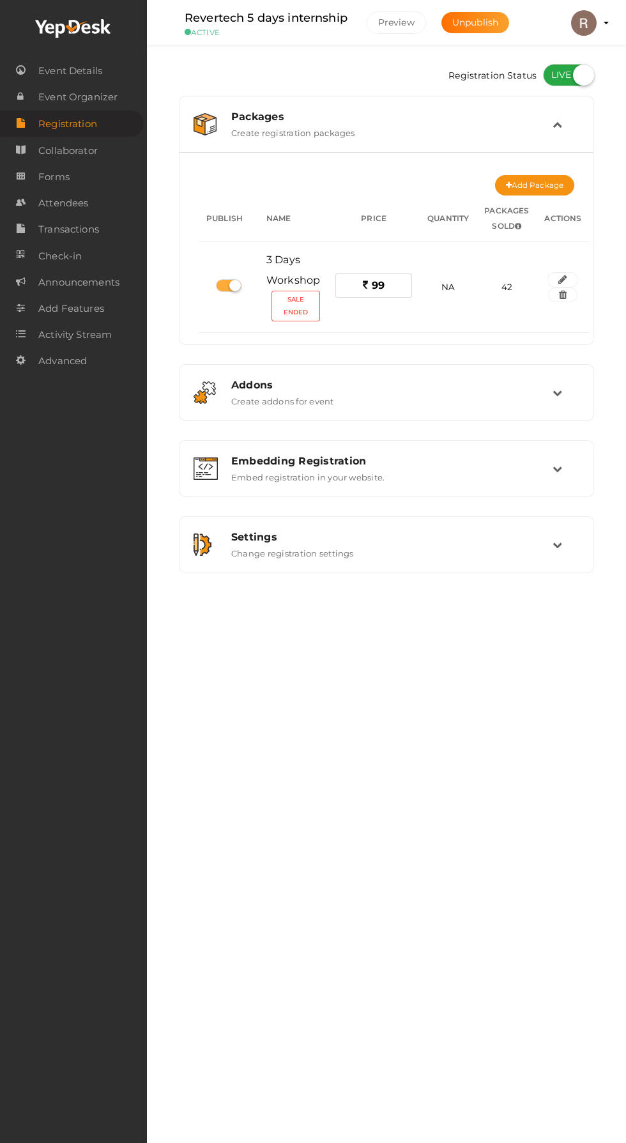
click at [77, 198] on span "Attendees" at bounding box center [63, 203] width 50 height 26
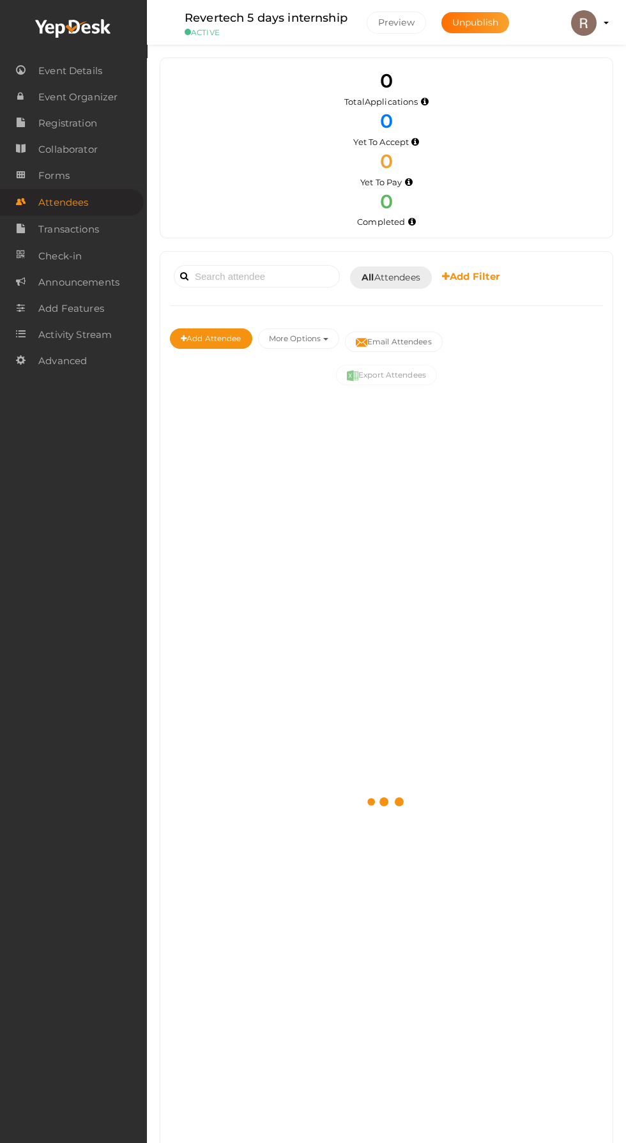
click at [93, 72] on span "Event Details" at bounding box center [70, 71] width 64 height 26
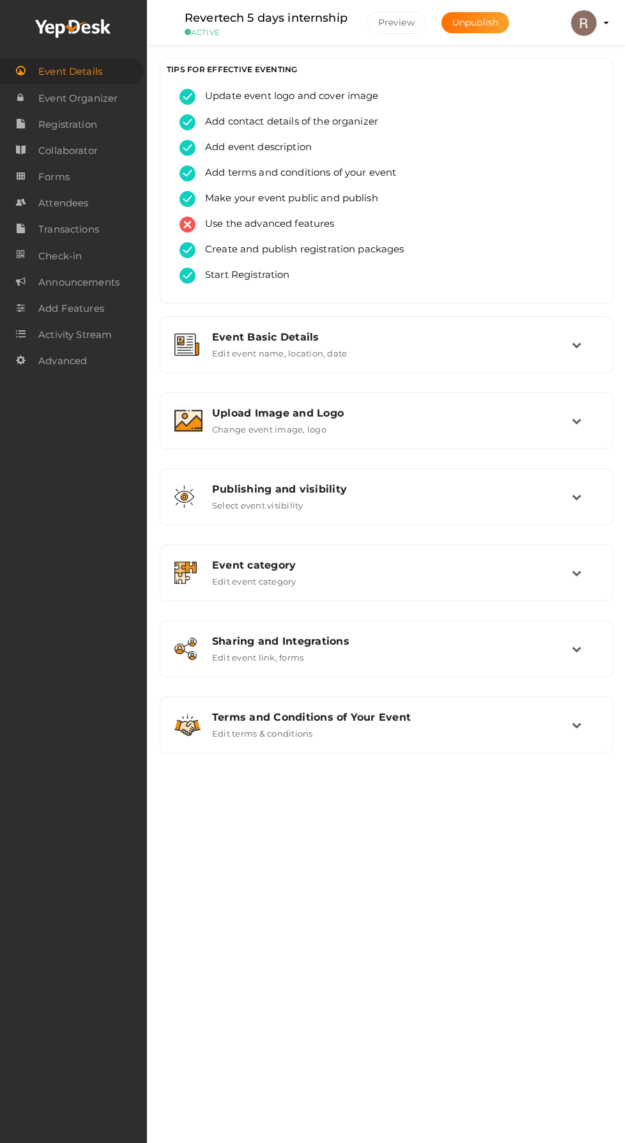
click at [495, 337] on div "Event Basic Details" at bounding box center [392, 337] width 360 height 12
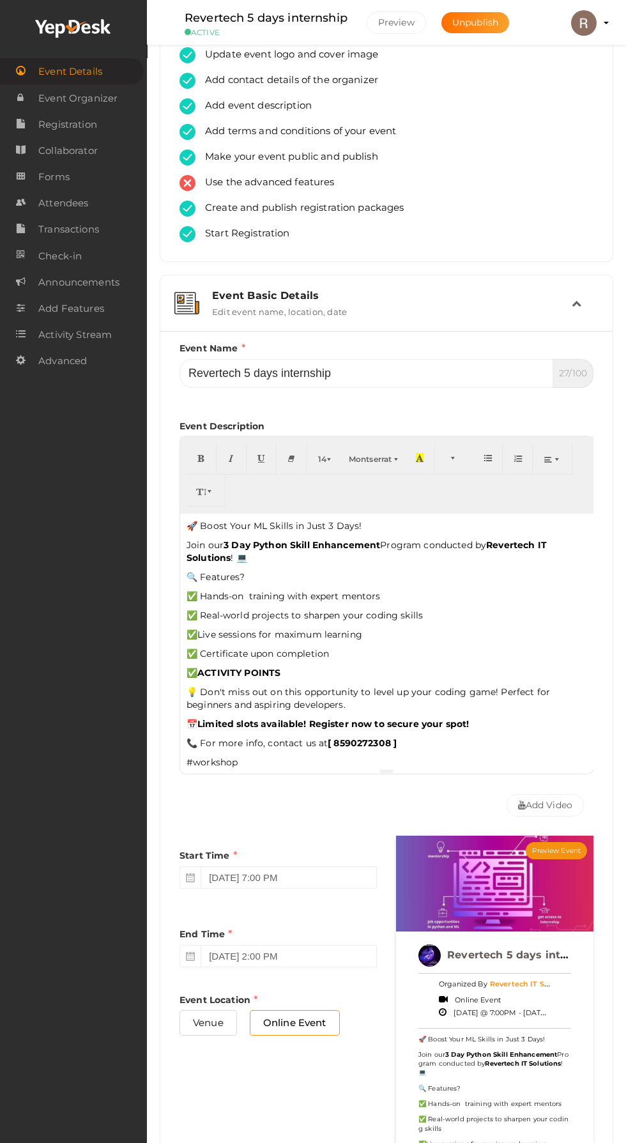
scroll to position [42, 0]
click at [311, 952] on input "October 4, 2025 2:00 PM" at bounding box center [289, 956] width 176 height 22
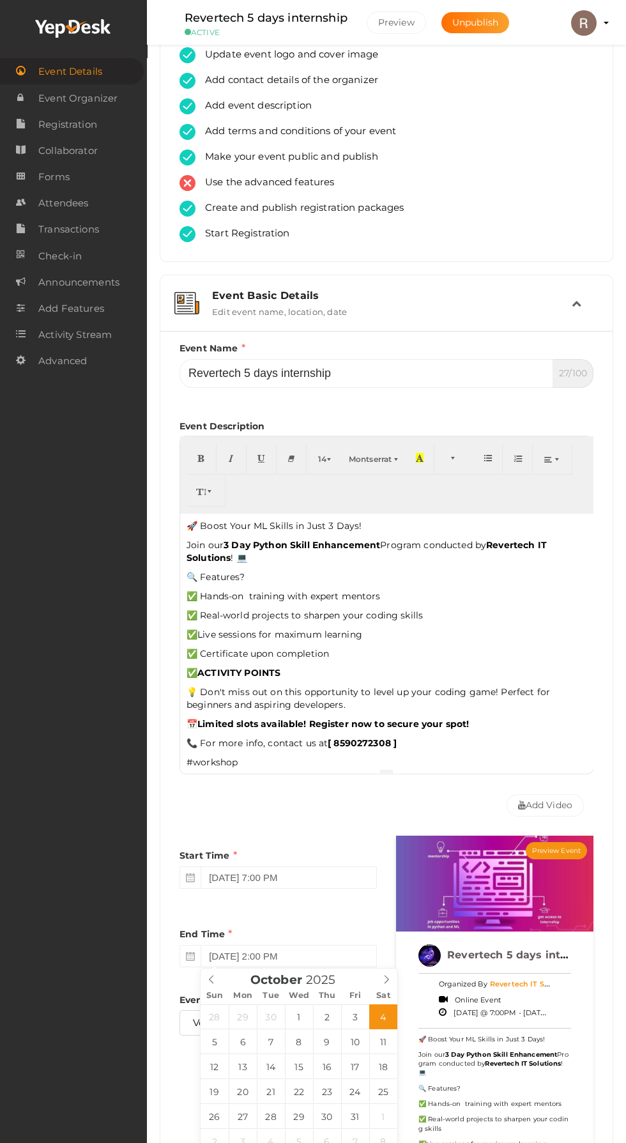
click at [383, 994] on span "Sat" at bounding box center [383, 995] width 28 height 8
click at [381, 977] on span at bounding box center [387, 977] width 22 height 18
type input "November 20, 2025 2:00 PM"
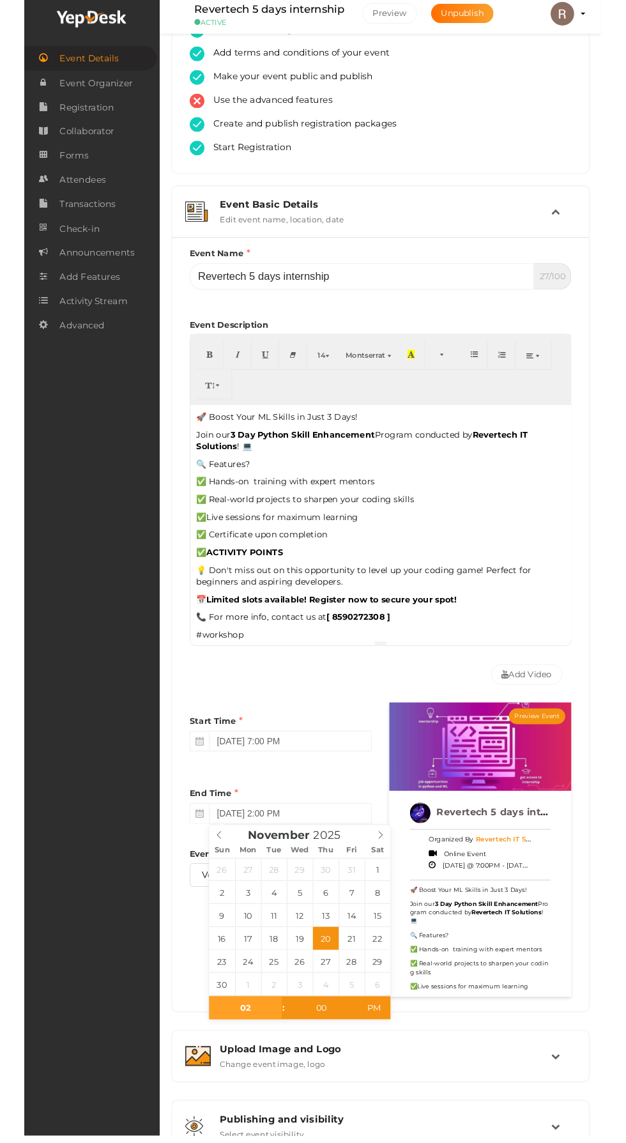
scroll to position [107, 0]
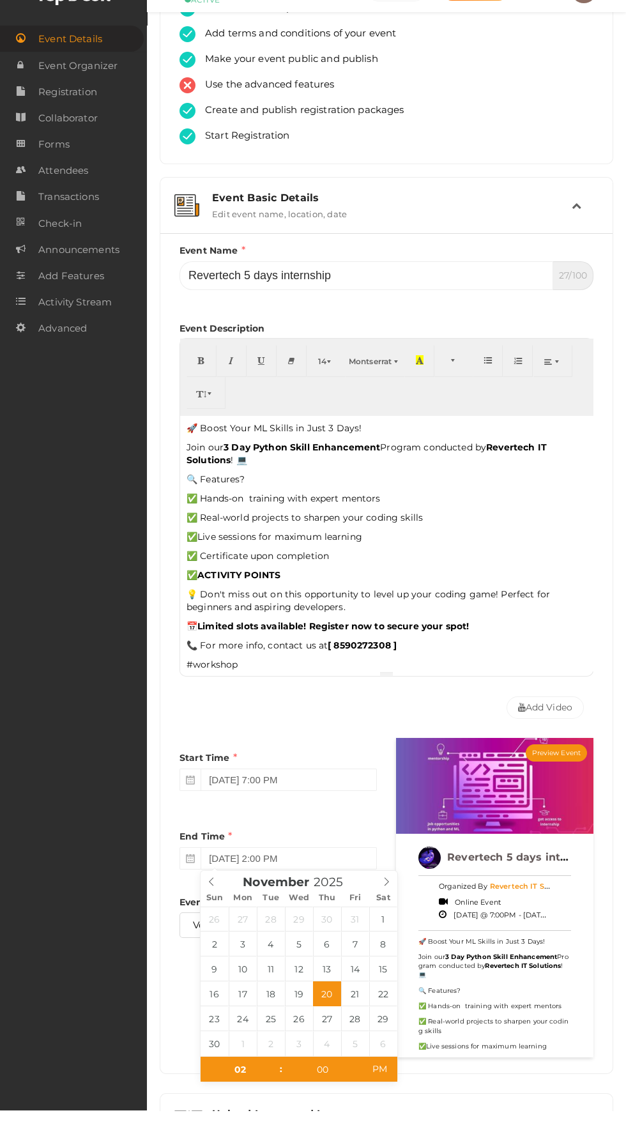
click at [69, 952] on div "Event Details Event Organizer RSVP Ticketing Registration Event Agenda Timeslot…" at bounding box center [73, 571] width 147 height 1143
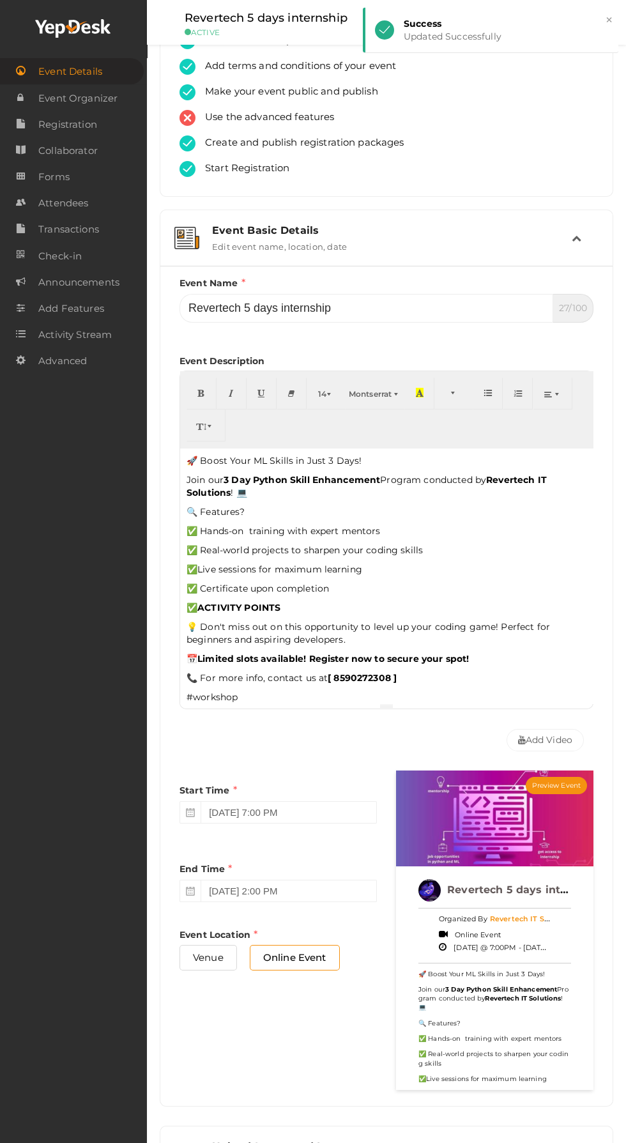
click at [90, 126] on span "Registration" at bounding box center [67, 125] width 59 height 26
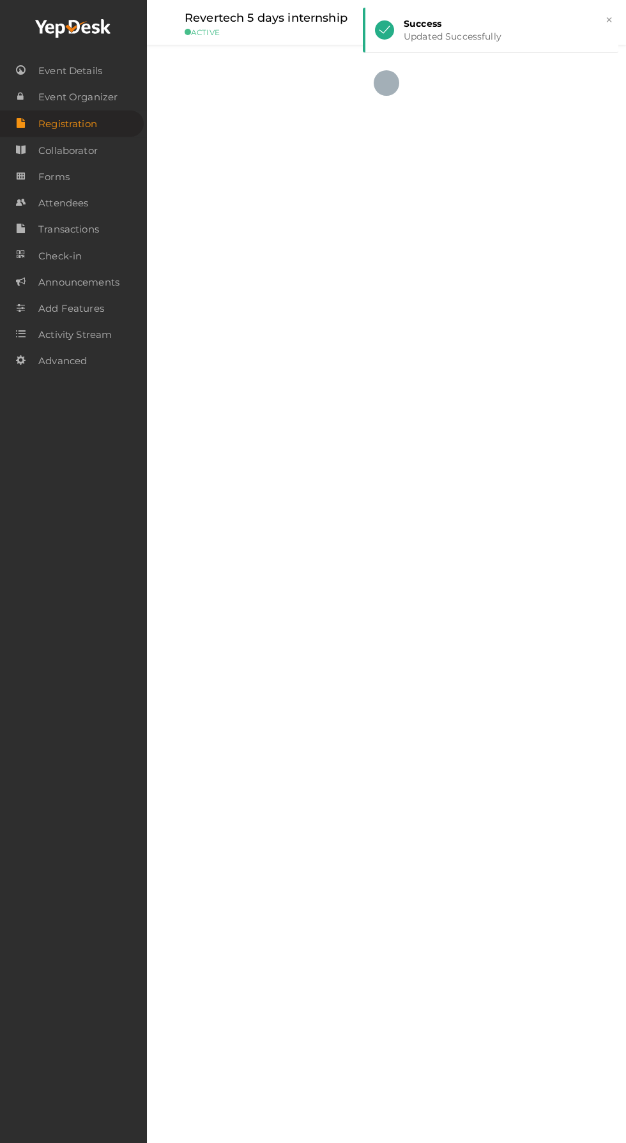
scroll to position [17, 0]
checkbox input "true"
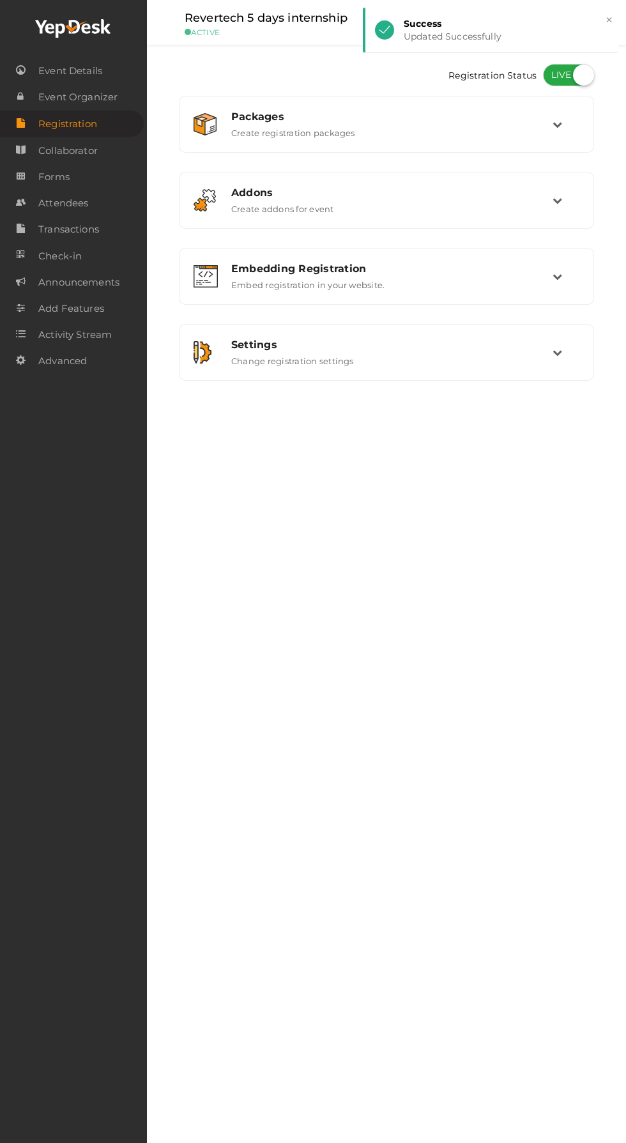
scroll to position [0, 0]
click at [531, 116] on div "Packages" at bounding box center [391, 116] width 321 height 12
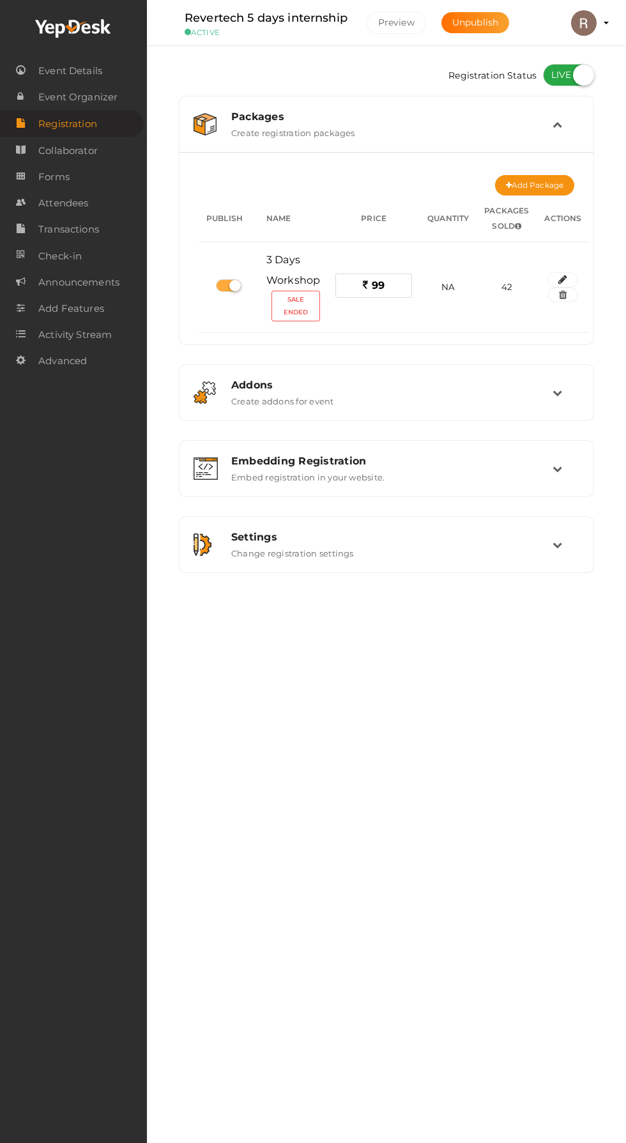
click at [563, 276] on icon "button" at bounding box center [562, 280] width 9 height 8
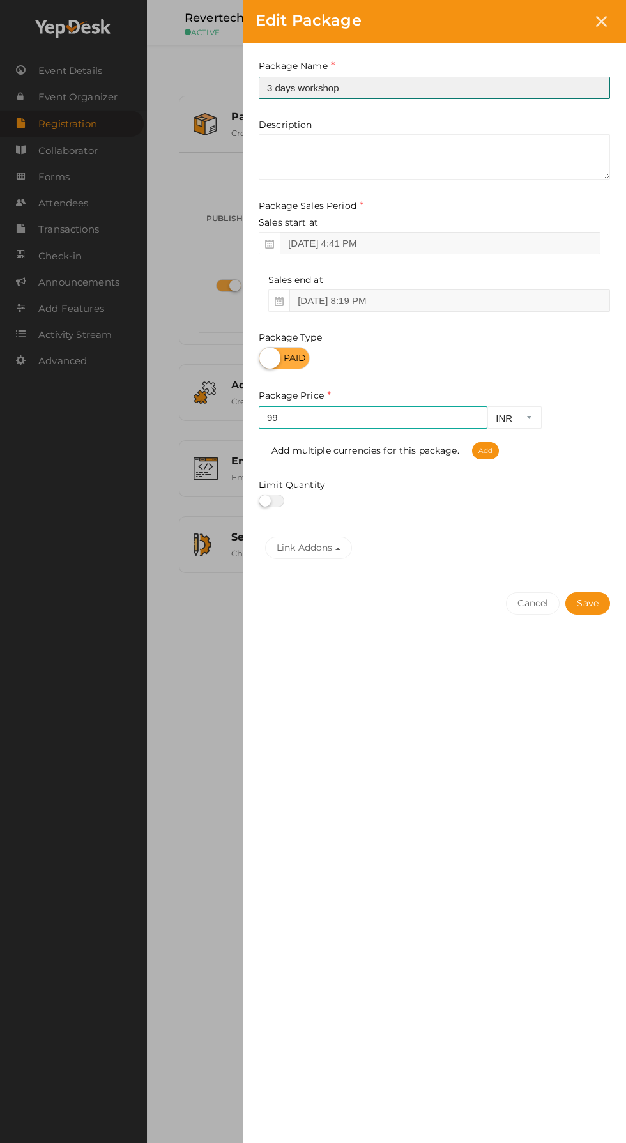
click at [397, 82] on input "3 days workshop" at bounding box center [434, 88] width 351 height 22
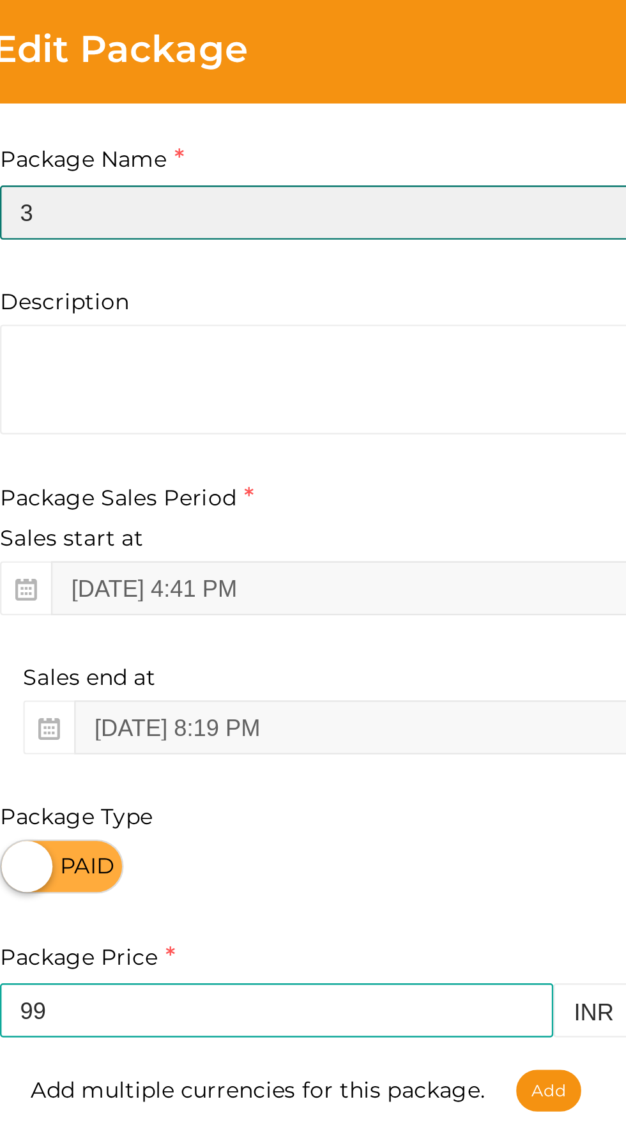
type input "3"
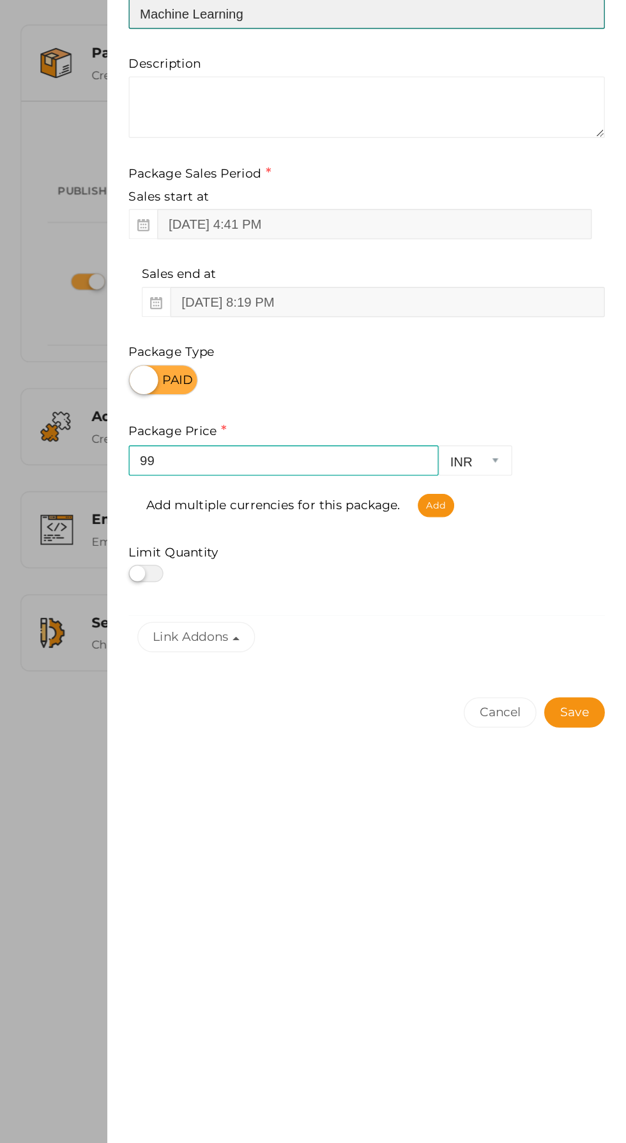
type input "Machine Learning"
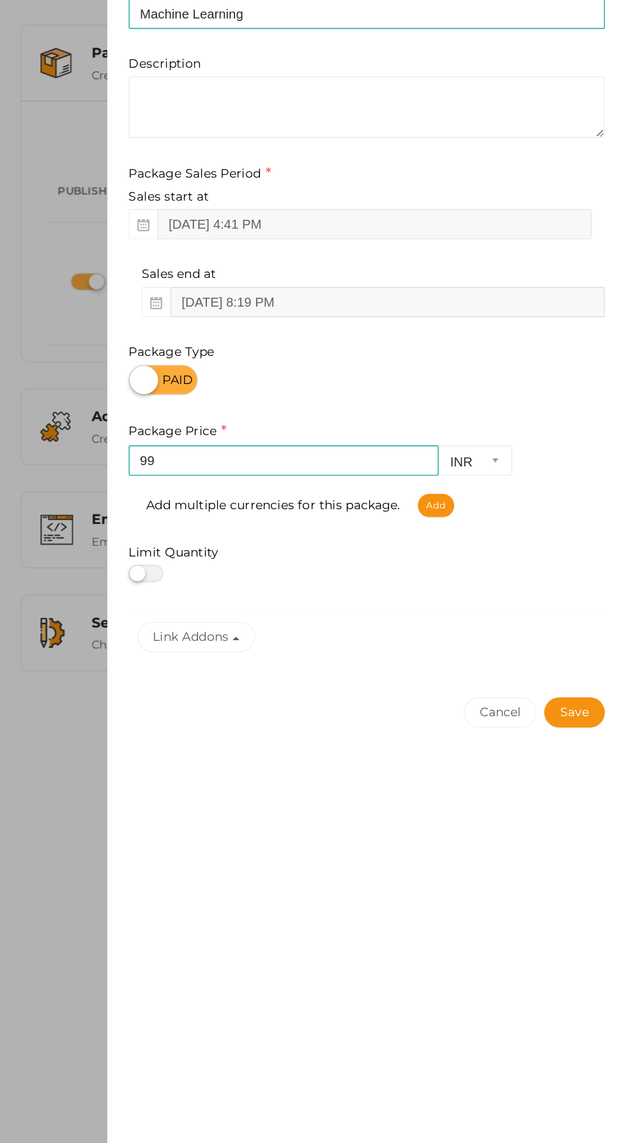
click at [448, 294] on input "Dec 24, 2024 8:19 PM" at bounding box center [449, 300] width 321 height 22
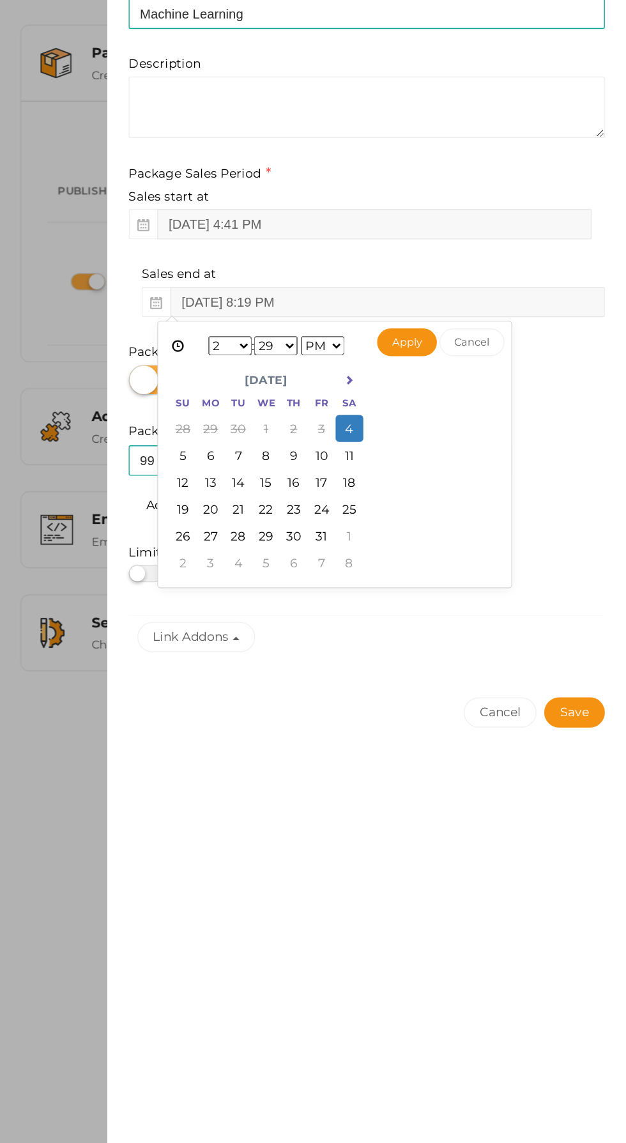
click at [421, 358] on icon at bounding box center [421, 357] width 7 height 7
click at [463, 328] on button "Apply" at bounding box center [464, 330] width 44 height 20
type input "Nov 20, 2025 2:00 PM"
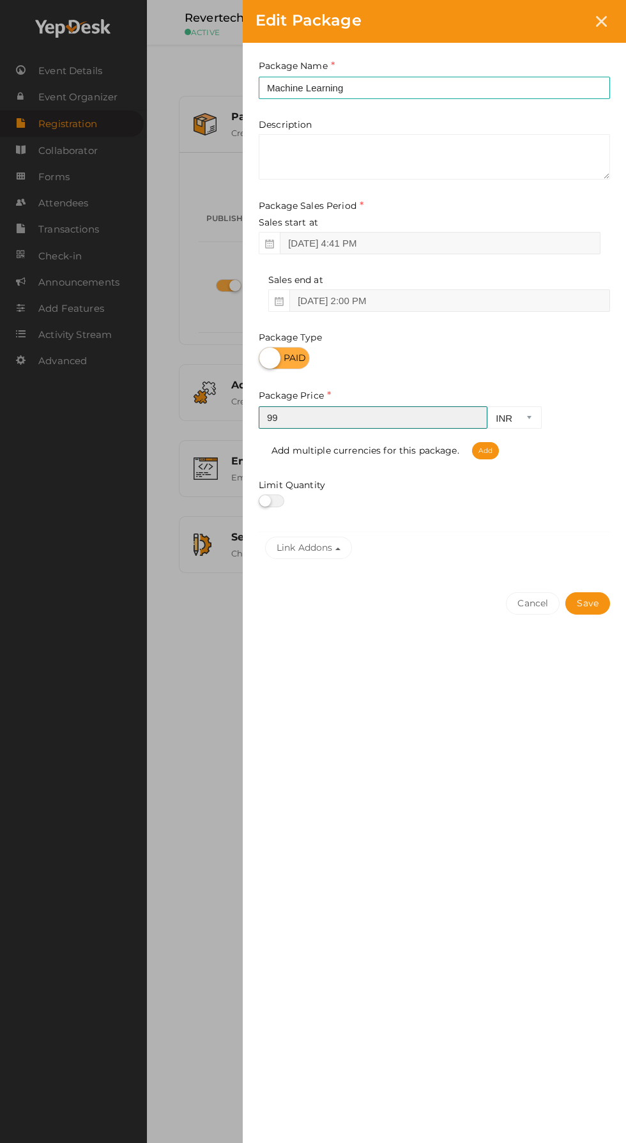
click at [361, 419] on input "99" at bounding box center [373, 417] width 229 height 22
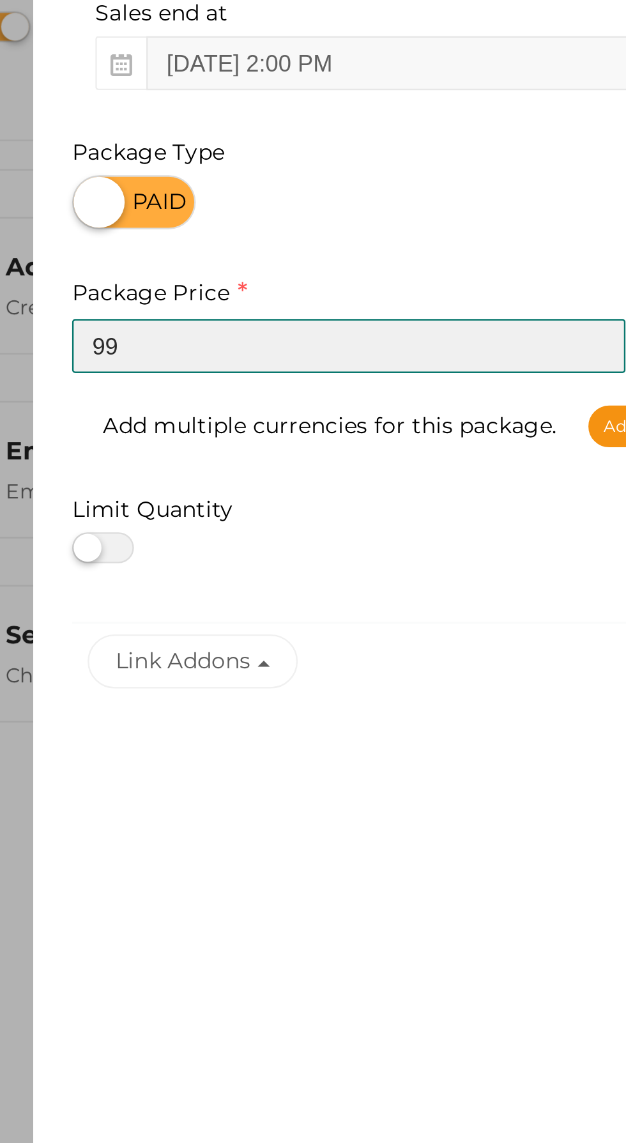
type input "9"
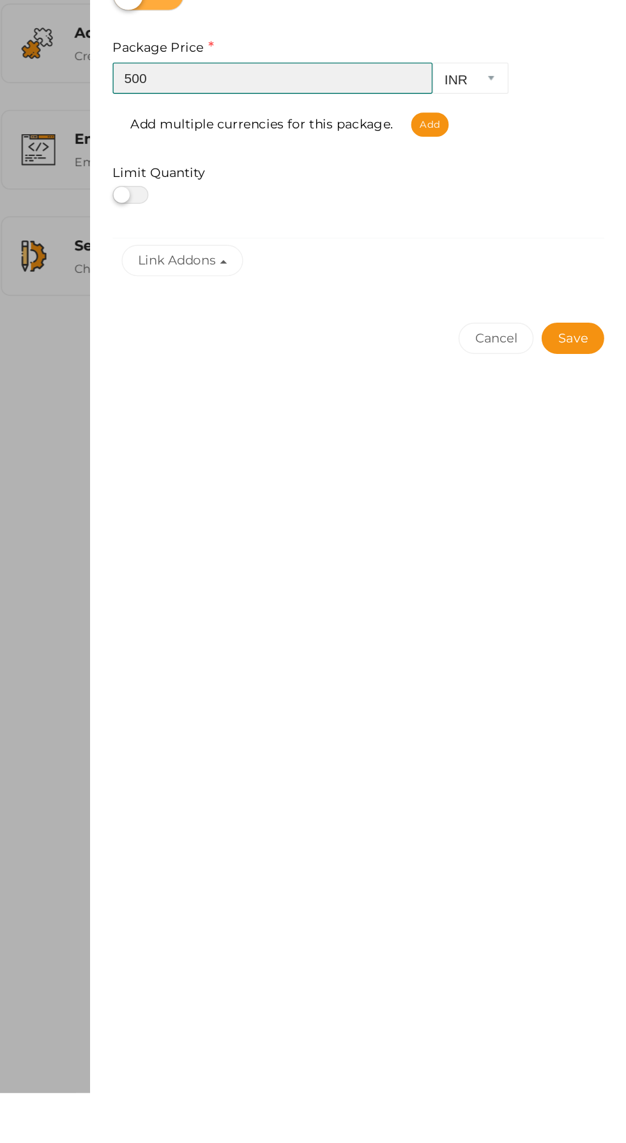
type input "500"
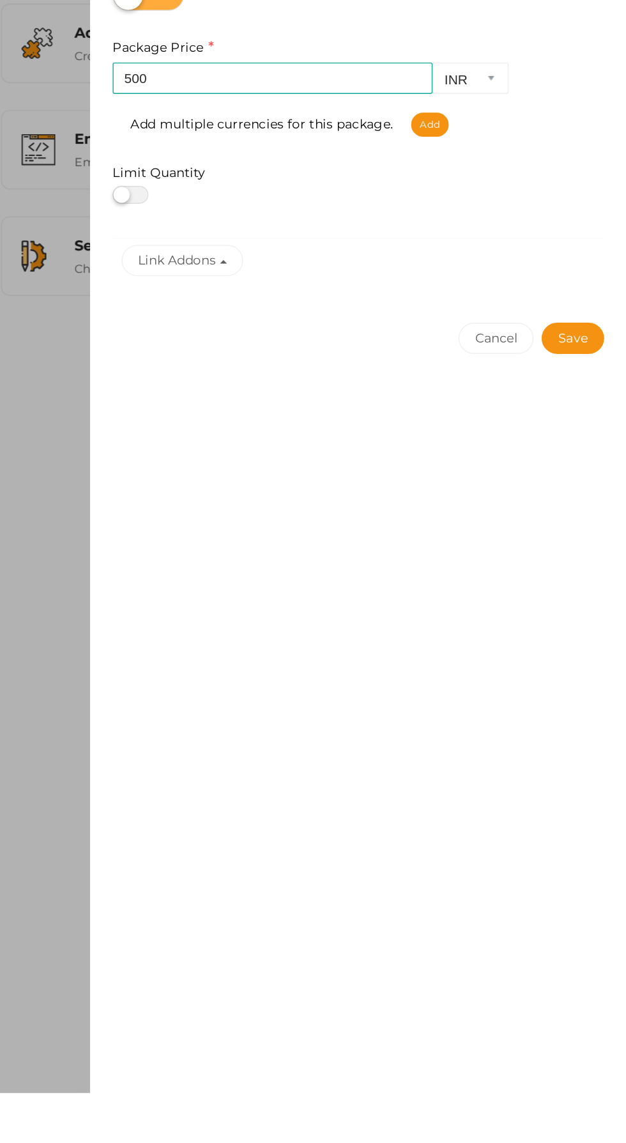
click at [594, 609] on button "Save" at bounding box center [587, 603] width 45 height 22
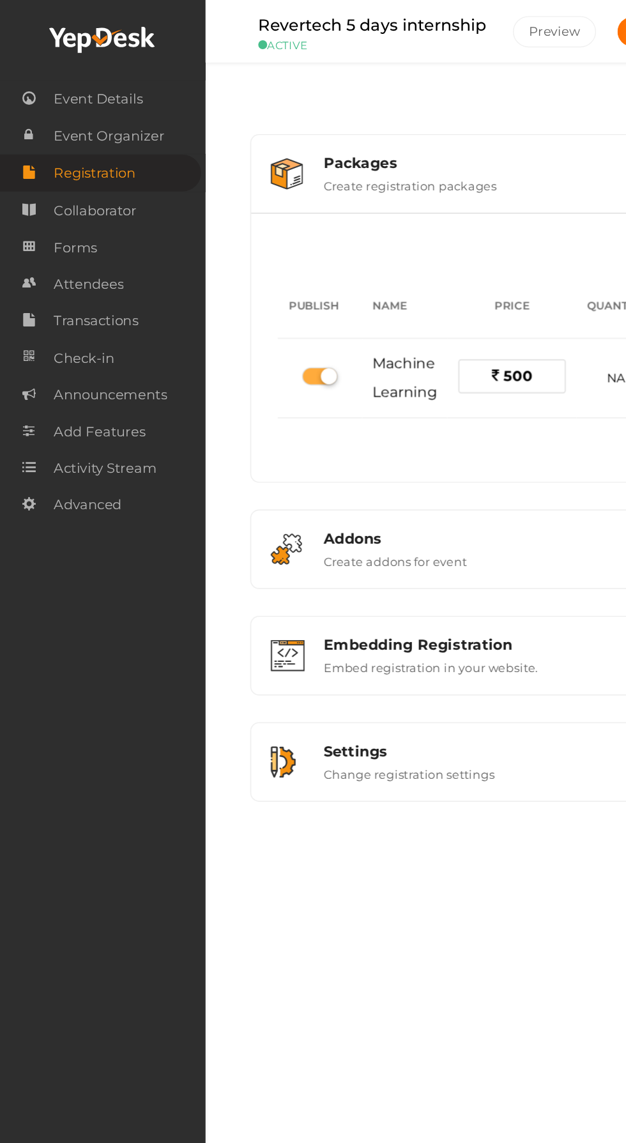
click at [44, 63] on span "Event Details" at bounding box center [70, 71] width 64 height 26
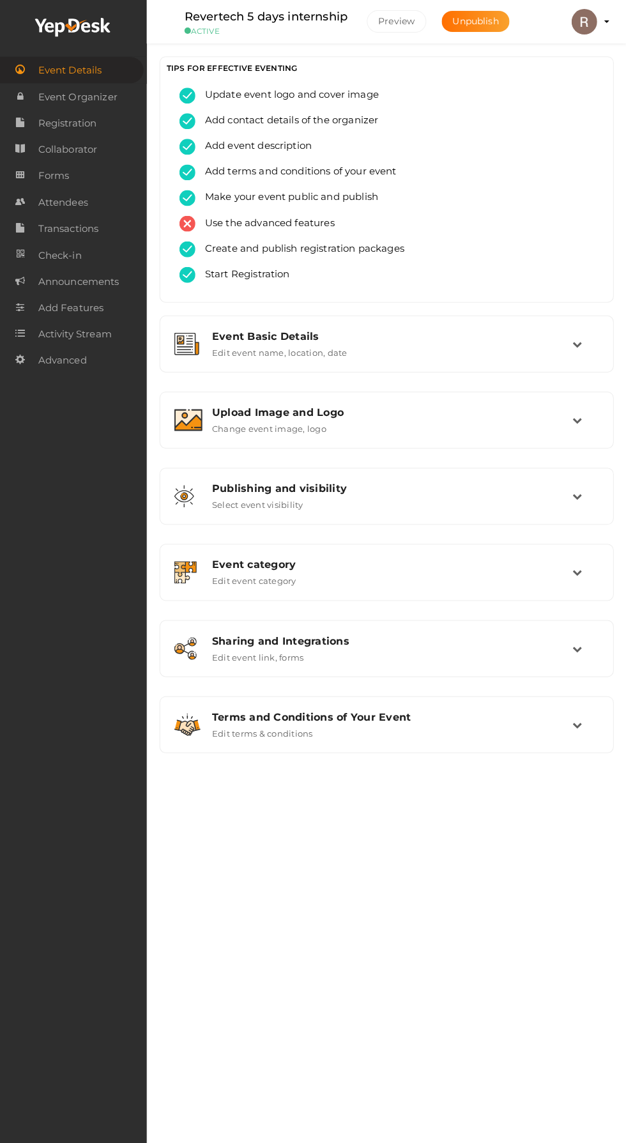
click at [492, 635] on div "Sharing and Integrations Edit event link, forms" at bounding box center [386, 648] width 439 height 43
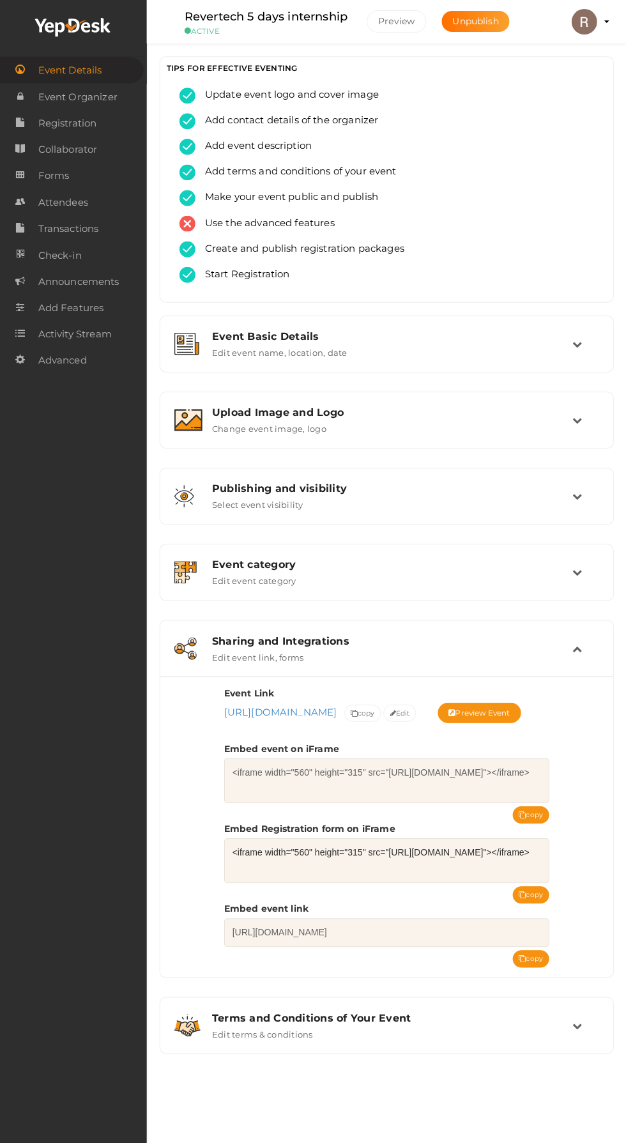
click at [375, 712] on span "copy" at bounding box center [363, 712] width 24 height 13
click at [358, 712] on icon at bounding box center [354, 713] width 7 height 7
click at [81, 71] on span "Event Details" at bounding box center [70, 72] width 64 height 26
click at [272, 325] on div "Event Basic Details Edit event name, location, date" at bounding box center [386, 344] width 439 height 43
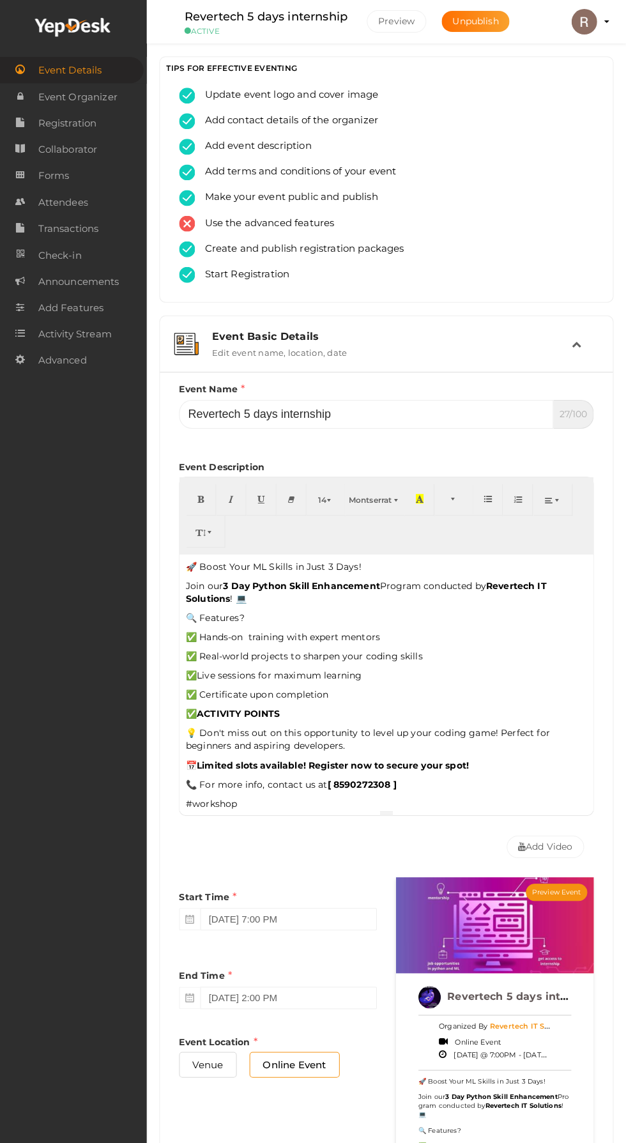
click at [269, 577] on div "🚀 Boost Your ML Skills in Just 3 Days! Join our 3 Day Python Skill Enhancement …" at bounding box center [386, 681] width 413 height 255
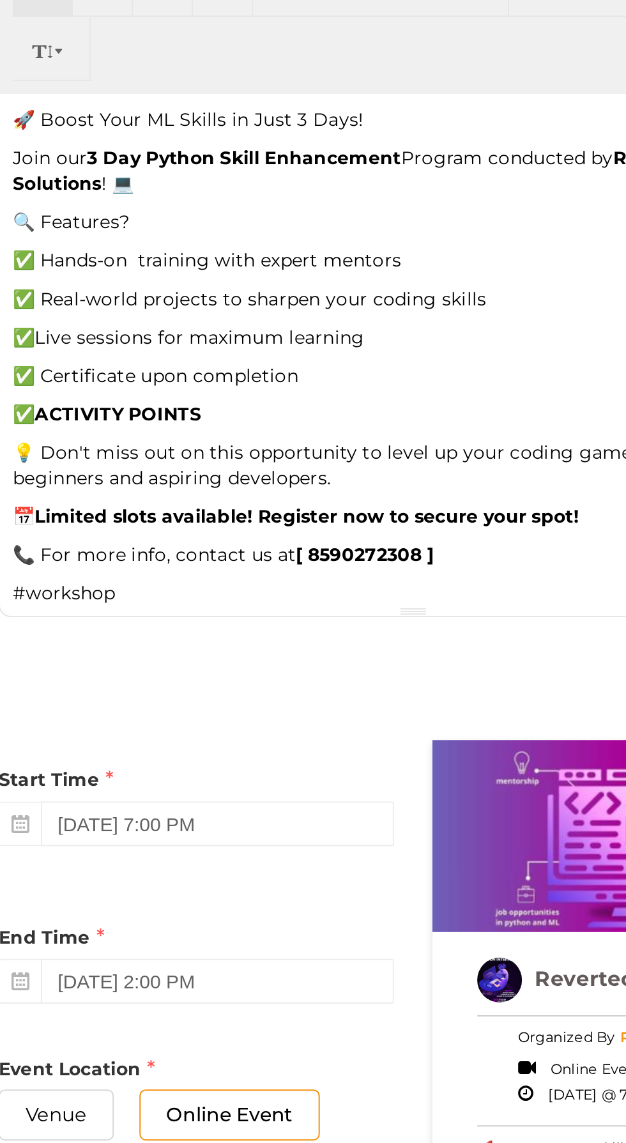
click at [296, 590] on b "3 Day Python Skill Enhancement" at bounding box center [302, 586] width 156 height 11
click at [380, 588] on b "3 Day Python Skill Enhancement" at bounding box center [302, 586] width 156 height 11
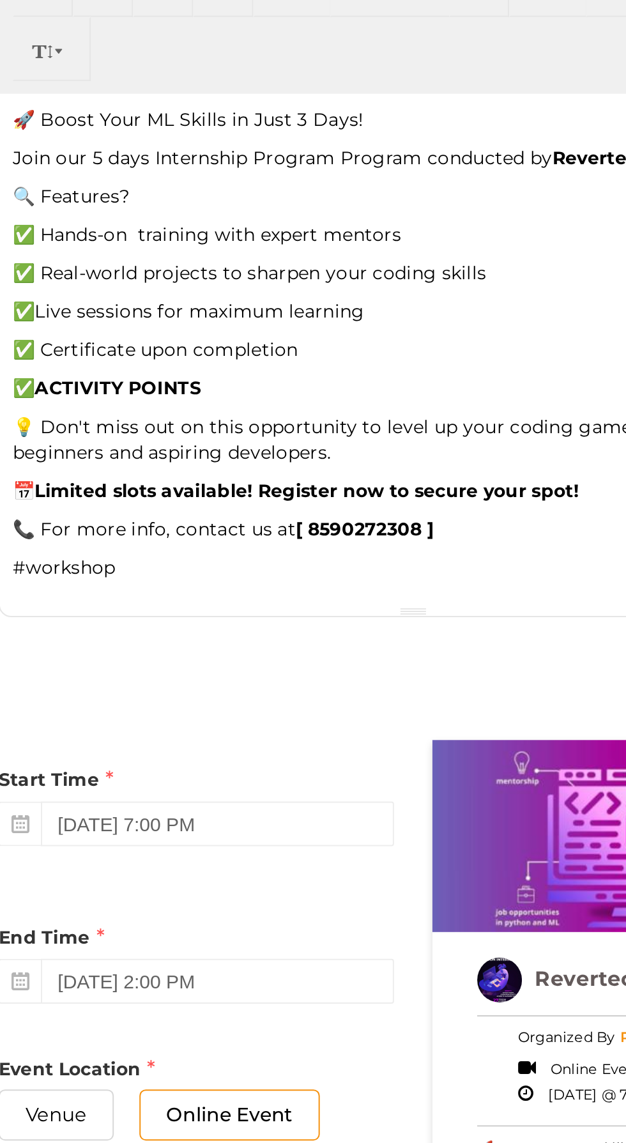
click at [380, 570] on p "🚀 Boost Your ML Skills in Just 3 Days!" at bounding box center [387, 567] width 400 height 13
click at [243, 783] on div "🚀 Attention KTU students Join our 5 days Internship Program Program conducted b…" at bounding box center [386, 681] width 413 height 255
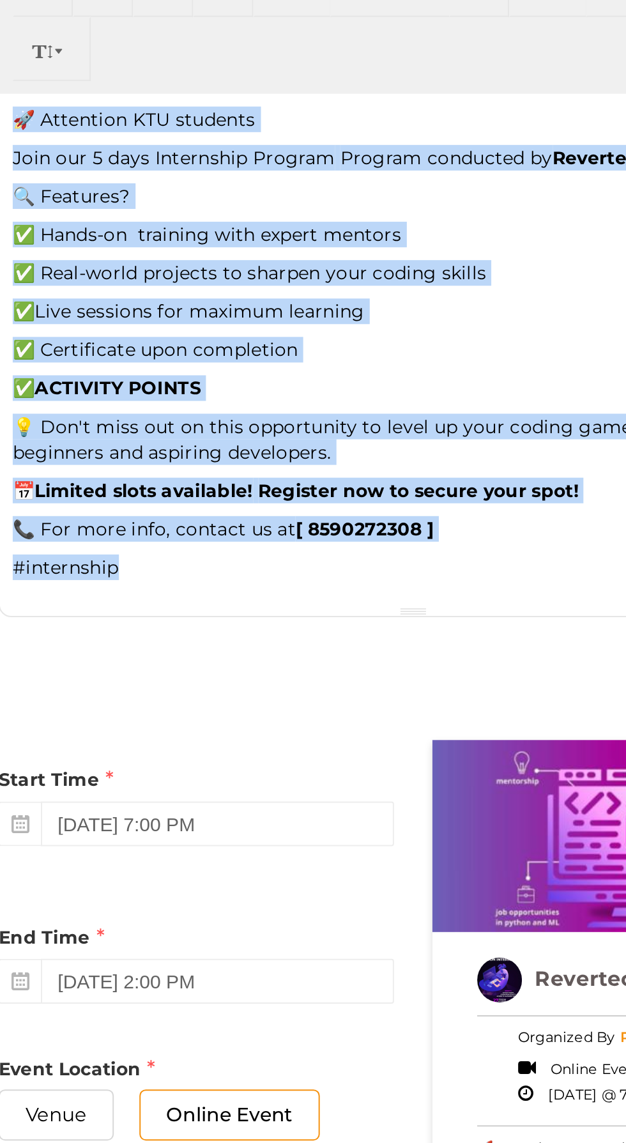
copy div "🚀 Attention KTU students Join our 5 days Internship Program Program conducted b…"
